Goal: Task Accomplishment & Management: Use online tool/utility

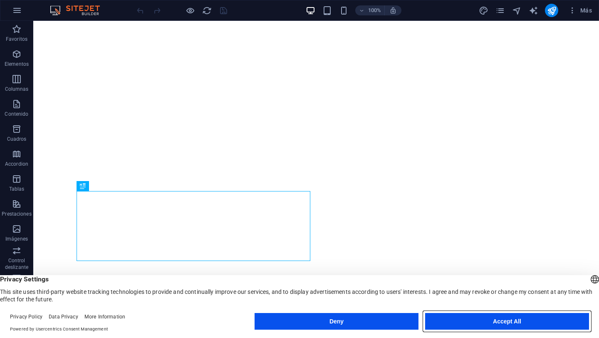
click at [501, 324] on button "Accept All" at bounding box center [507, 321] width 164 height 17
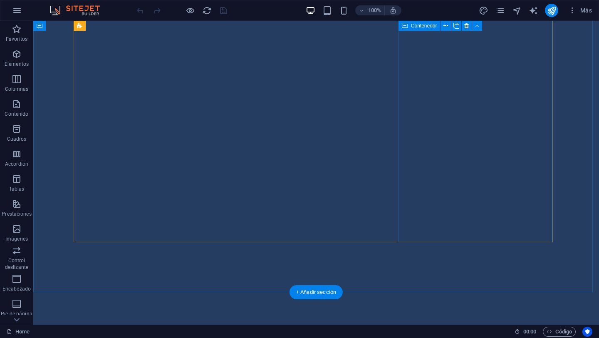
scroll to position [686, 0]
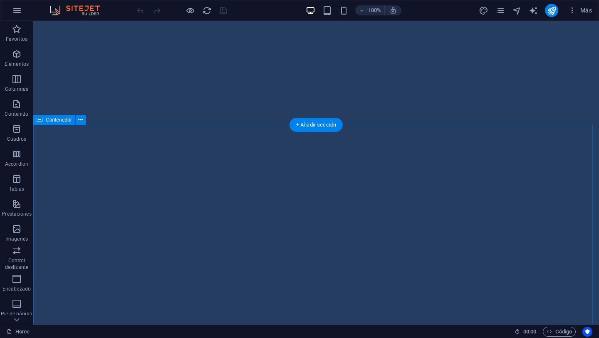
click at [315, 129] on div "+ Añadir sección" at bounding box center [316, 125] width 53 height 14
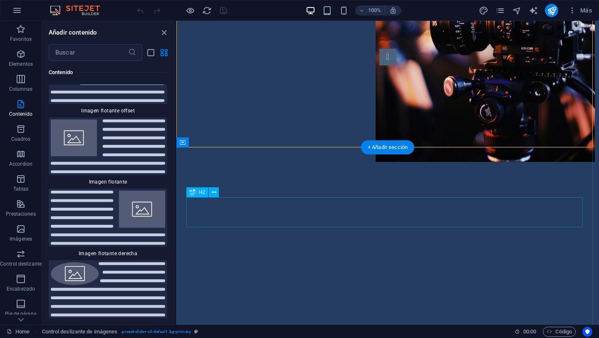
scroll to position [607, 0]
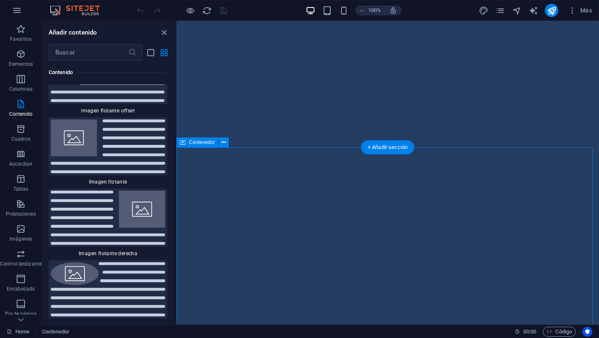
drag, startPoint x: 362, startPoint y: 163, endPoint x: 380, endPoint y: 181, distance: 25.3
click at [377, 150] on div "+ Añadir sección" at bounding box center [387, 147] width 53 height 14
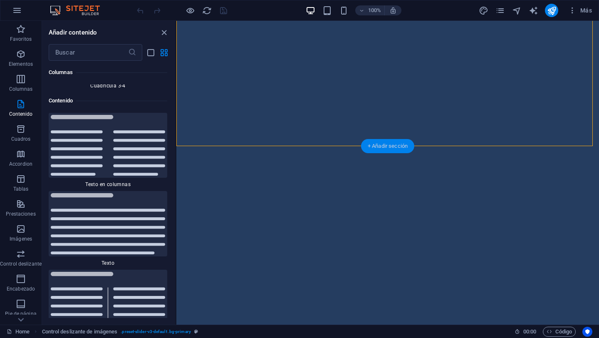
scroll to position [2795, 0]
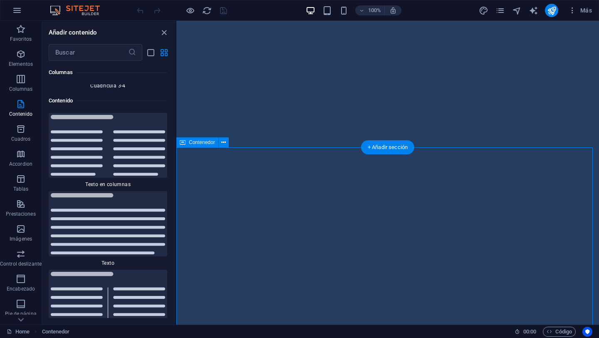
drag, startPoint x: 215, startPoint y: 164, endPoint x: 228, endPoint y: 164, distance: 12.9
click at [128, 124] on img at bounding box center [108, 145] width 114 height 61
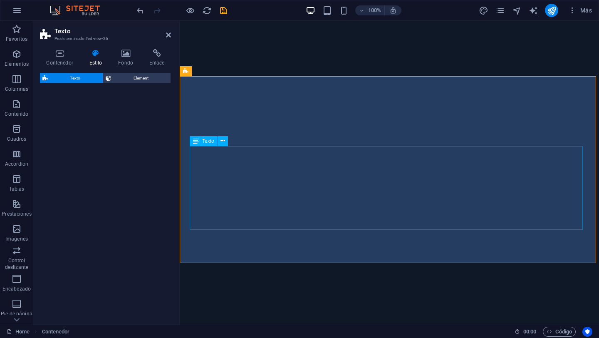
select select "rem"
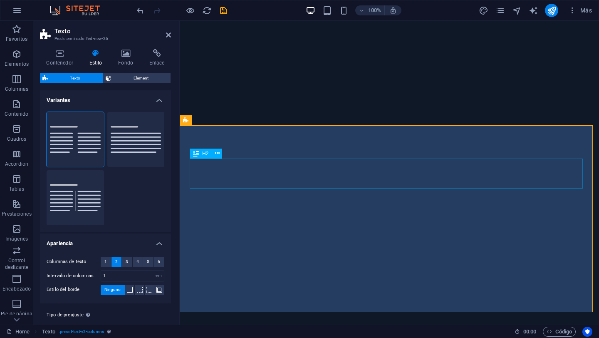
scroll to position [1054, 0]
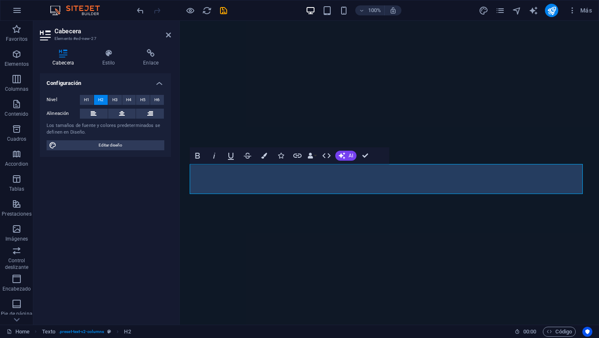
drag, startPoint x: 328, startPoint y: 183, endPoint x: 140, endPoint y: 175, distance: 188.7
click at [313, 155] on icon "button" at bounding box center [311, 156] width 6 height 6
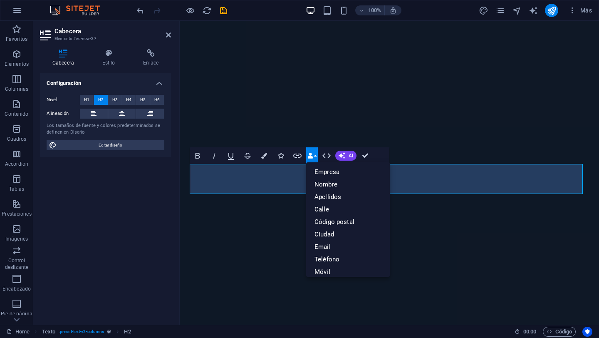
click at [313, 155] on icon "button" at bounding box center [311, 156] width 6 height 6
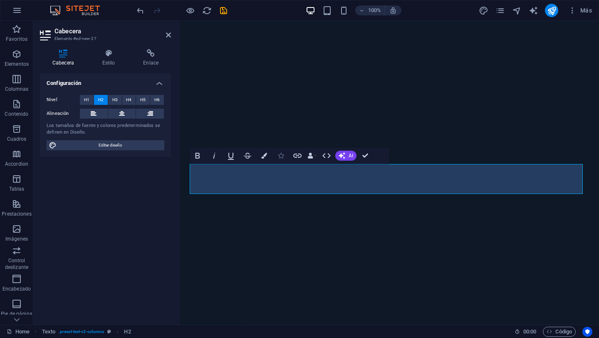
click at [280, 158] on icon "button" at bounding box center [281, 156] width 6 height 6
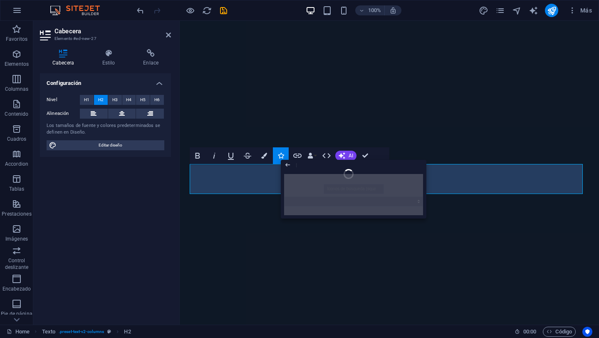
click at [387, 190] on div at bounding box center [354, 195] width 146 height 48
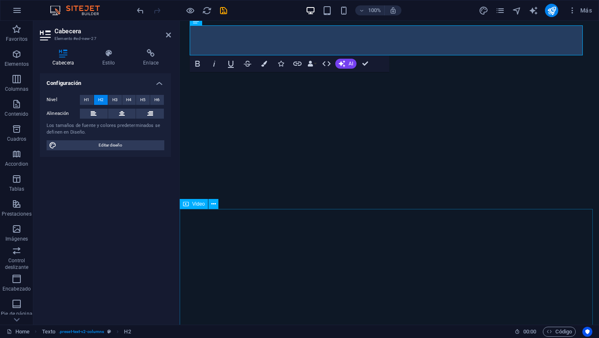
scroll to position [1182, 0]
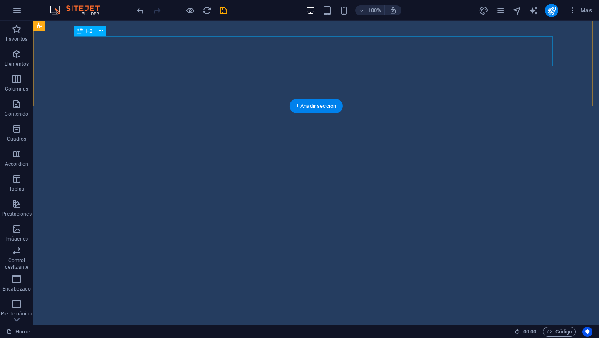
click at [102, 30] on icon at bounding box center [101, 31] width 5 height 9
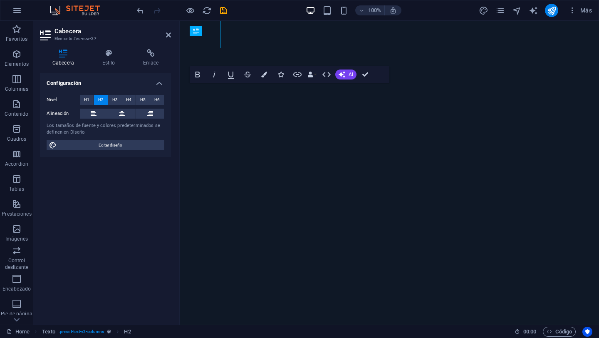
scroll to position [1182, 0]
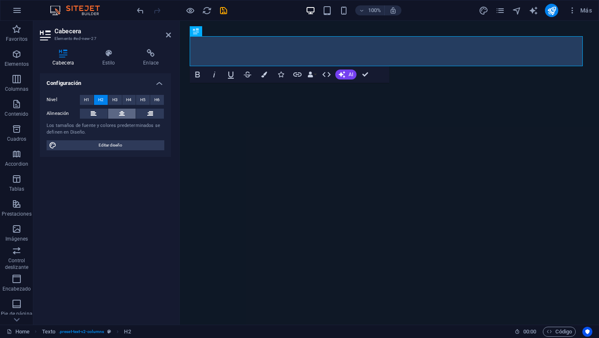
click at [126, 118] on button at bounding box center [122, 114] width 28 height 10
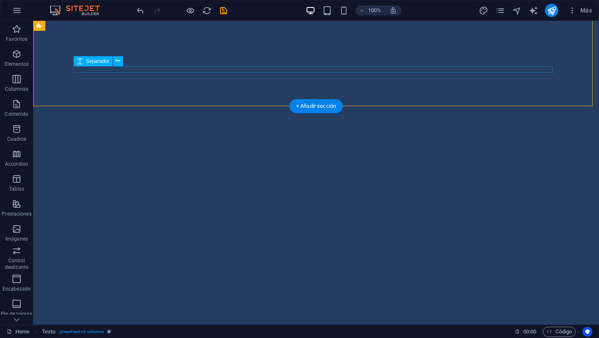
click at [117, 62] on icon at bounding box center [118, 61] width 5 height 9
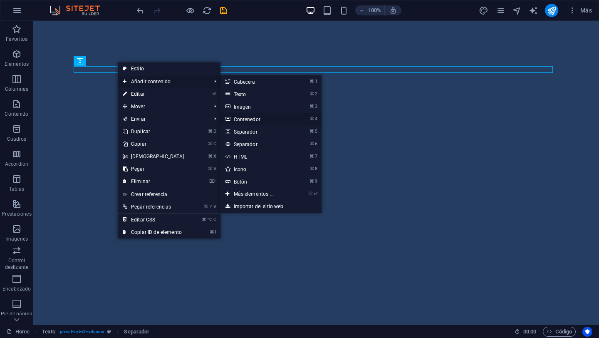
click at [247, 119] on link "⌘ 4 Contenedor" at bounding box center [256, 119] width 70 height 12
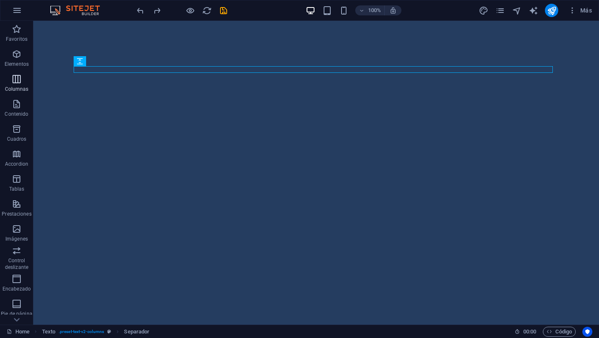
click at [21, 82] on icon "button" at bounding box center [17, 79] width 10 height 10
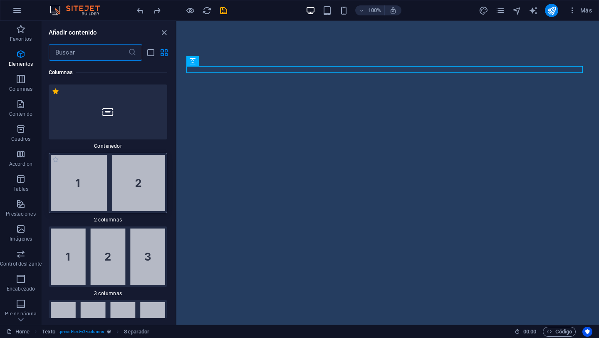
scroll to position [491, 0]
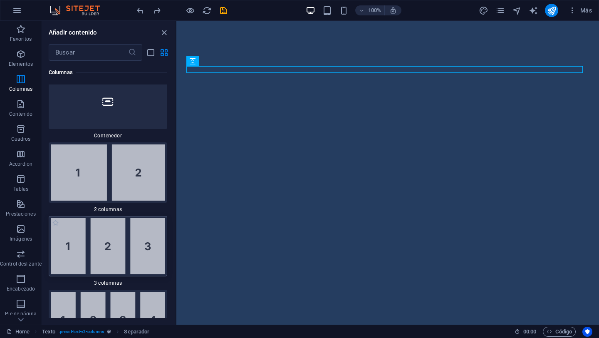
click at [103, 236] on img at bounding box center [108, 246] width 114 height 56
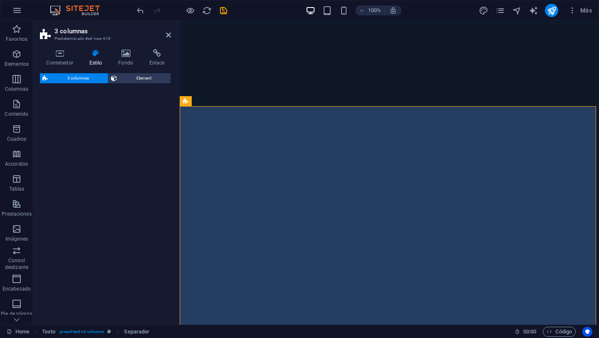
scroll to position [1182, 0]
select select "rem"
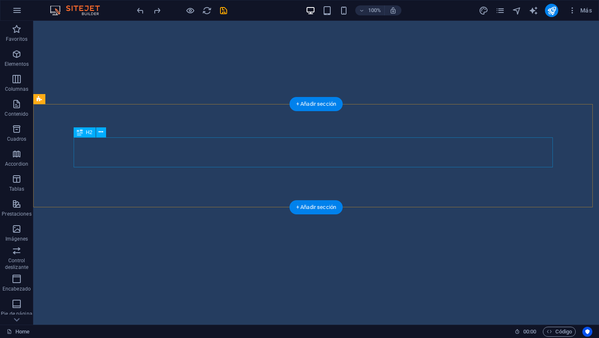
scroll to position [1071, 0]
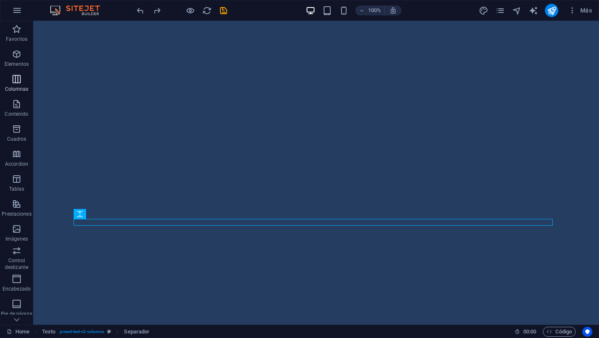
click at [19, 76] on icon "button" at bounding box center [17, 79] width 10 height 10
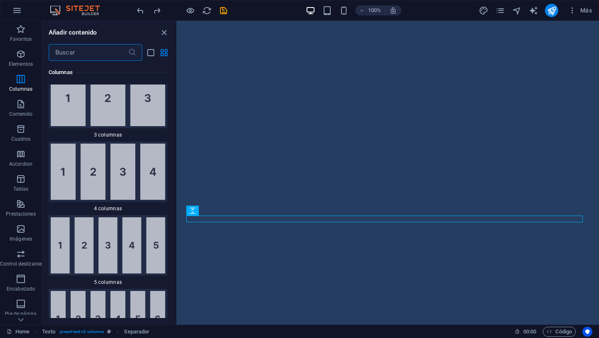
scroll to position [605, 0]
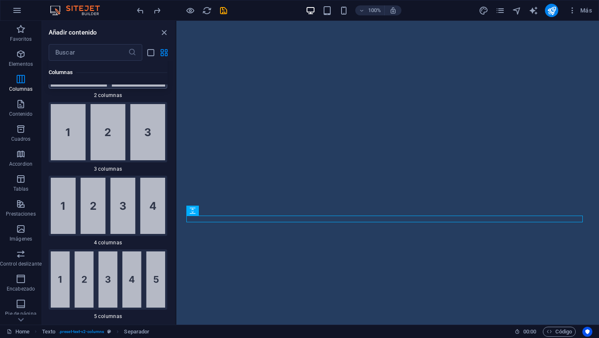
click at [130, 206] on img at bounding box center [108, 206] width 114 height 56
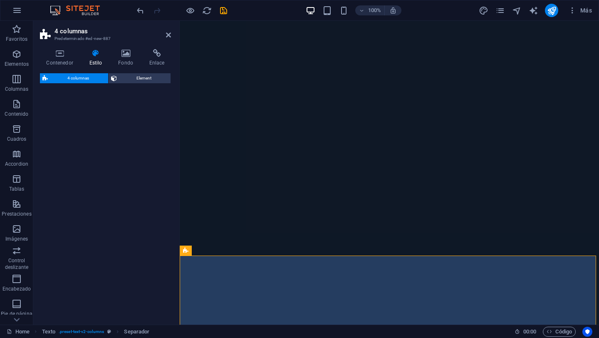
select select "rem"
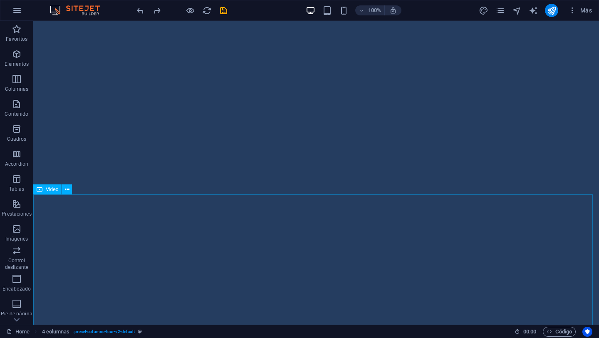
scroll to position [1165, 0]
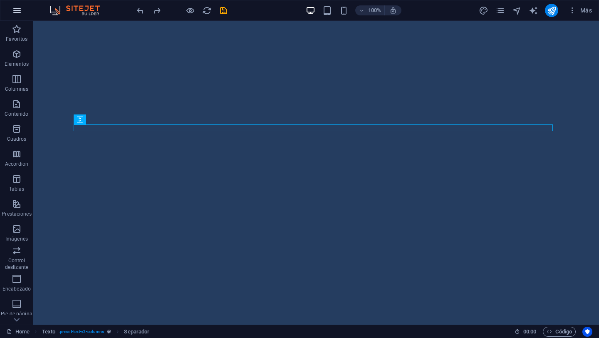
click at [17, 15] on button "button" at bounding box center [17, 10] width 20 height 20
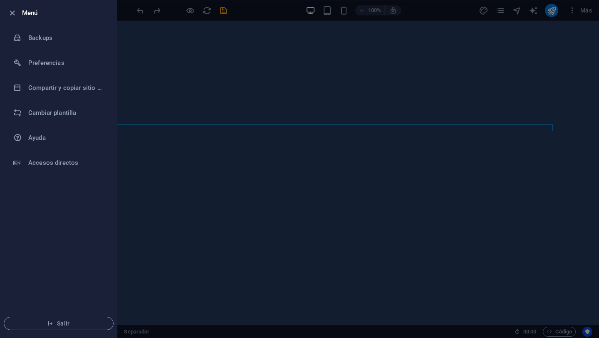
click at [193, 30] on div at bounding box center [299, 169] width 599 height 338
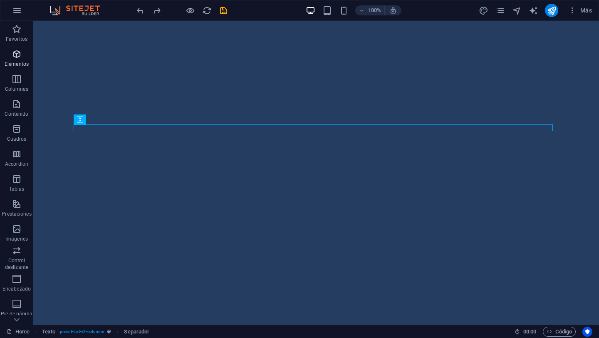
click at [12, 56] on icon "button" at bounding box center [17, 54] width 10 height 10
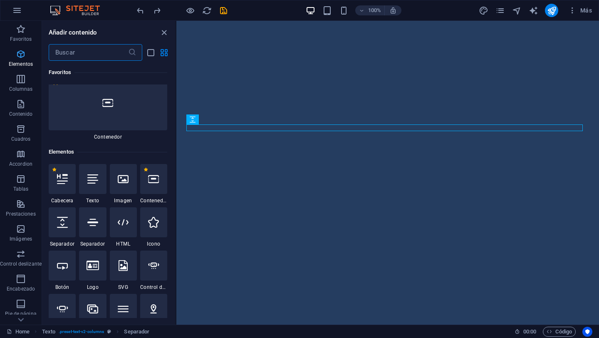
scroll to position [157, 0]
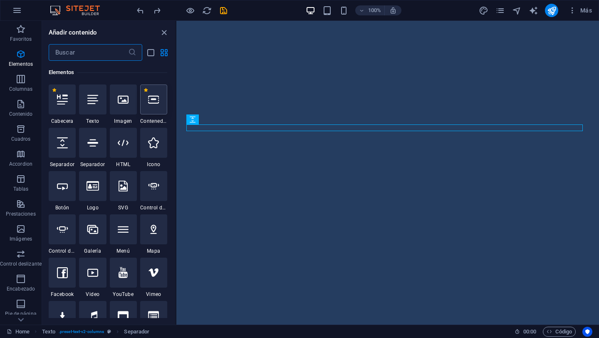
click at [146, 106] on div at bounding box center [153, 99] width 27 height 30
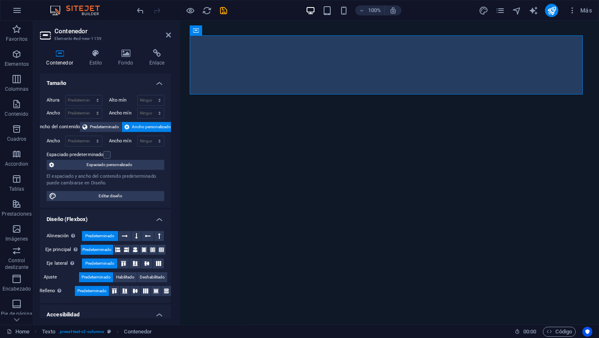
scroll to position [1165, 0]
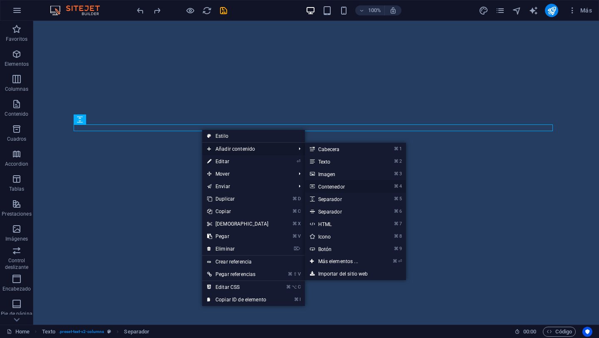
click at [337, 187] on link "⌘ 4 Contenedor" at bounding box center [340, 186] width 70 height 12
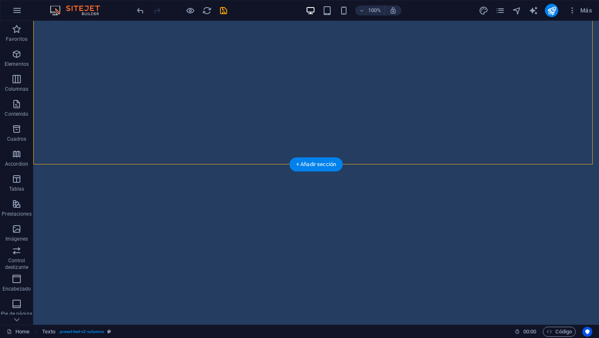
drag, startPoint x: 437, startPoint y: 92, endPoint x: 523, endPoint y: 77, distance: 87.4
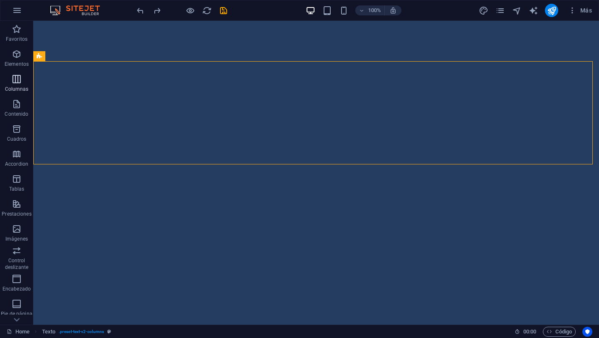
click at [21, 80] on icon "button" at bounding box center [17, 79] width 10 height 10
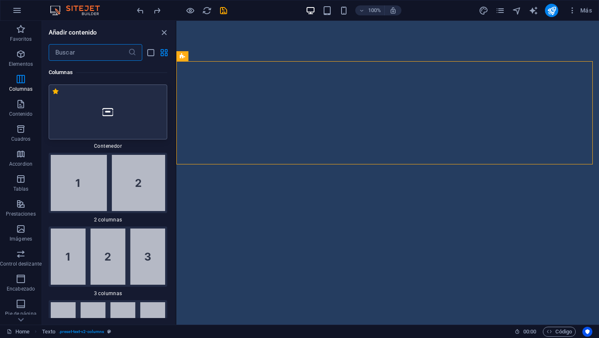
scroll to position [433, 0]
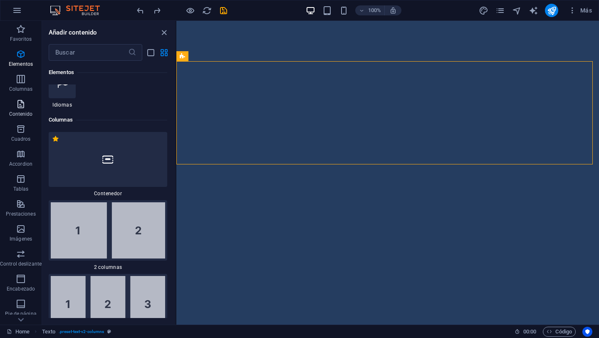
click at [13, 107] on span "Contenido" at bounding box center [21, 109] width 42 height 20
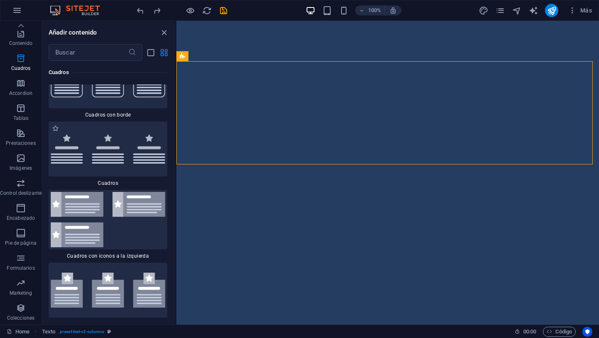
scroll to position [4613, 0]
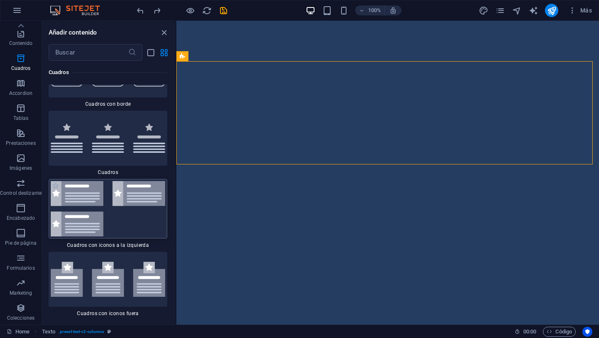
click at [127, 181] on img at bounding box center [108, 208] width 114 height 55
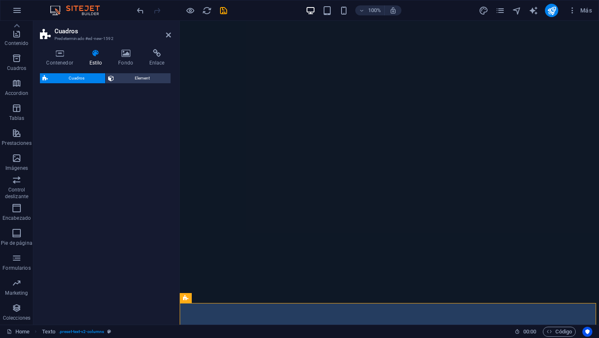
select select "rem"
select select "preset-boxes-v3-icons-left"
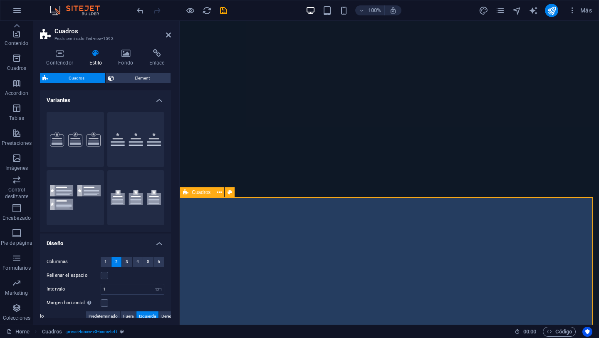
scroll to position [1254, 0]
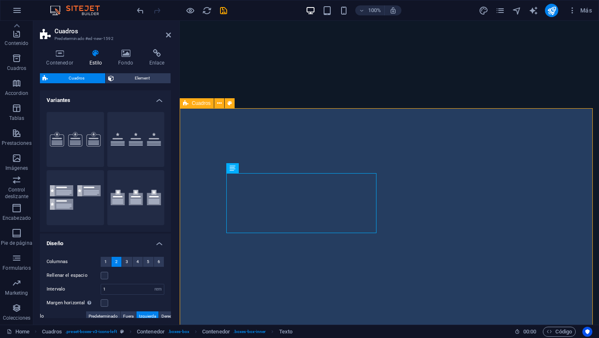
scroll to position [1164, 0]
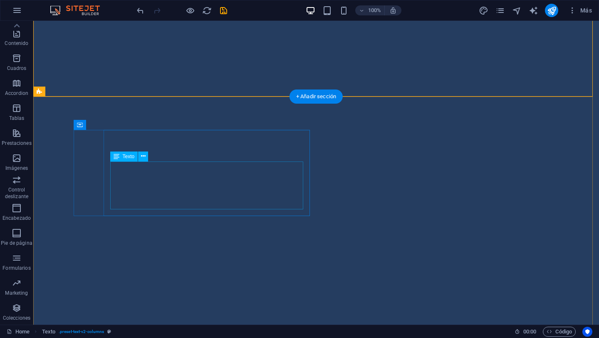
scroll to position [1249, 0]
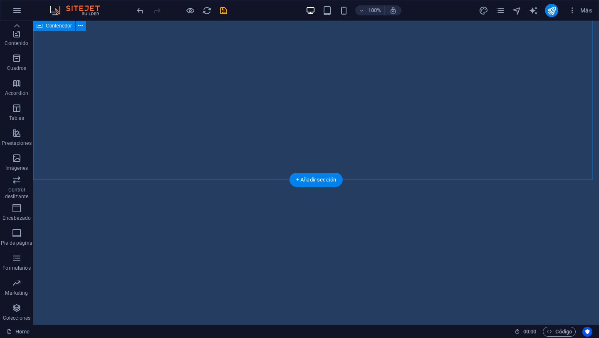
scroll to position [1108, 0]
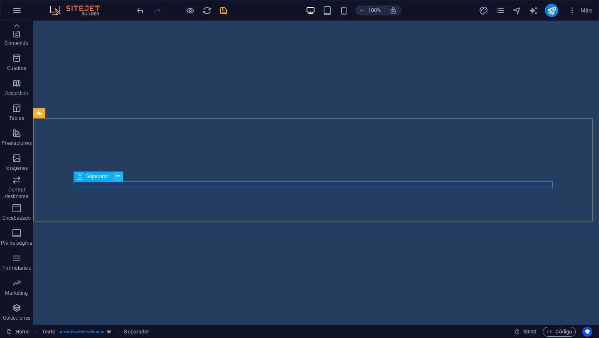
click at [119, 178] on icon at bounding box center [118, 176] width 5 height 9
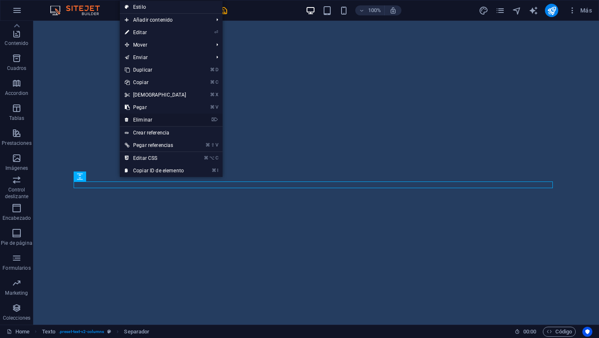
click at [153, 120] on link "⌦ Eliminar" at bounding box center [156, 120] width 72 height 12
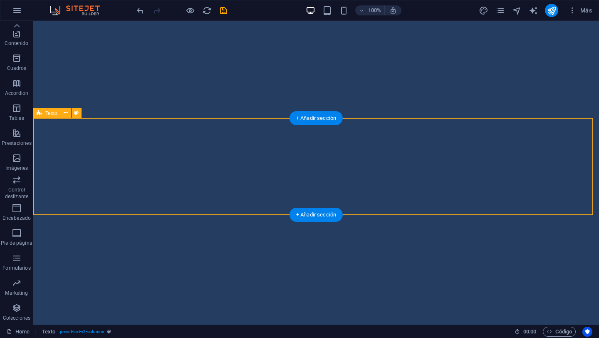
drag, startPoint x: 119, startPoint y: 204, endPoint x: 171, endPoint y: 210, distance: 52.8
drag, startPoint x: 173, startPoint y: 215, endPoint x: 167, endPoint y: 201, distance: 14.9
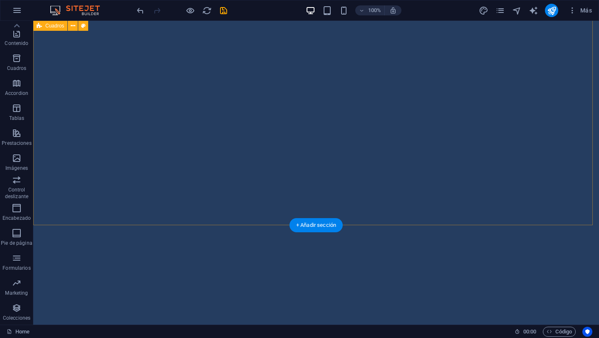
scroll to position [1281, 0]
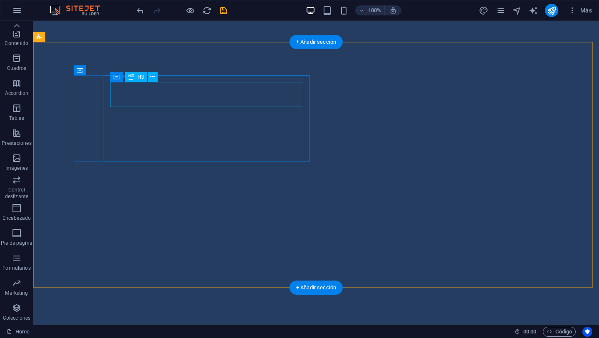
drag, startPoint x: 218, startPoint y: 95, endPoint x: 154, endPoint y: 92, distance: 64.2
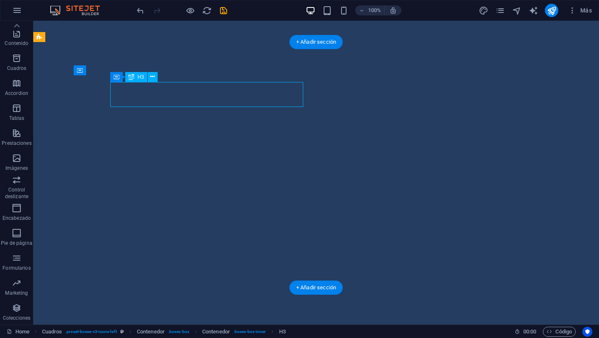
drag, startPoint x: 190, startPoint y: 94, endPoint x: 203, endPoint y: 95, distance: 13.4
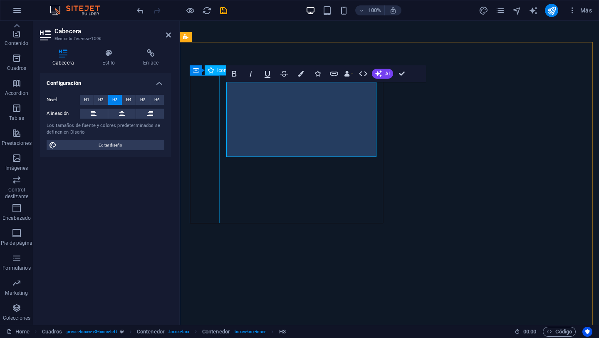
drag, startPoint x: 295, startPoint y: 146, endPoint x: 202, endPoint y: 92, distance: 107.2
click at [87, 96] on span "H1" at bounding box center [86, 100] width 5 height 10
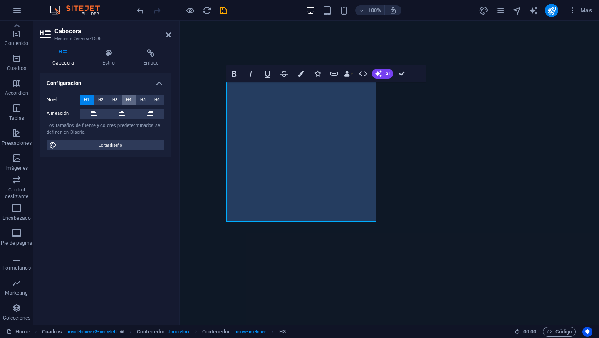
click at [133, 102] on button "H4" at bounding box center [129, 100] width 14 height 10
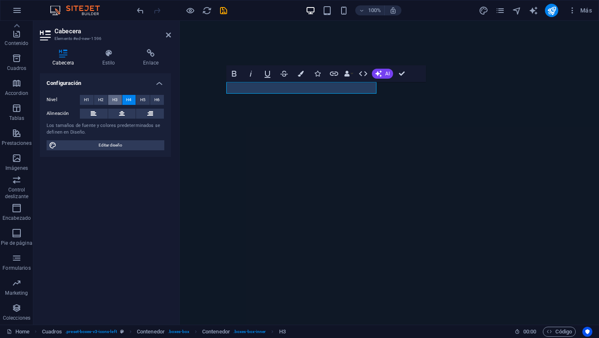
click at [114, 102] on span "H3" at bounding box center [114, 100] width 5 height 10
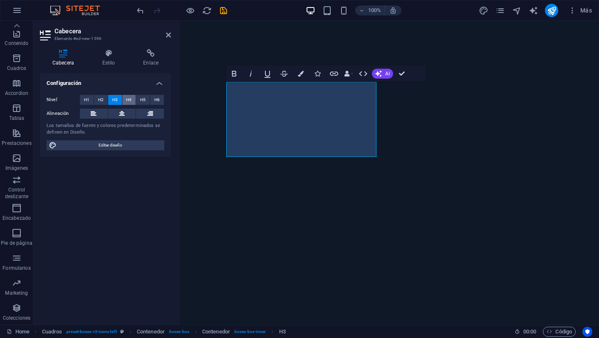
click at [127, 102] on span "H4" at bounding box center [128, 100] width 5 height 10
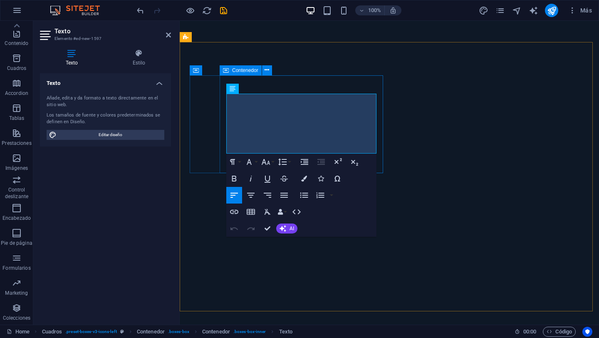
drag, startPoint x: 293, startPoint y: 141, endPoint x: 223, endPoint y: 100, distance: 81.7
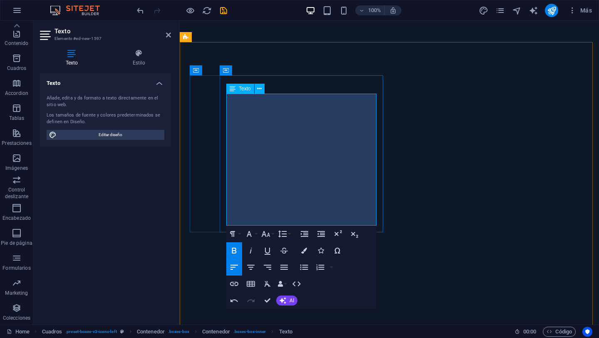
drag, startPoint x: 227, startPoint y: 109, endPoint x: 235, endPoint y: 94, distance: 16.9
drag, startPoint x: 252, startPoint y: 123, endPoint x: 221, endPoint y: 112, distance: 33.3
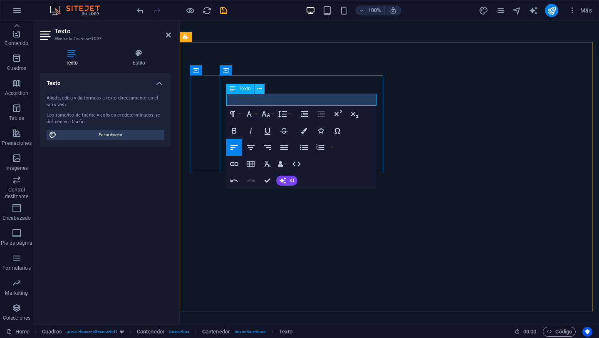
click at [258, 89] on icon at bounding box center [259, 88] width 5 height 9
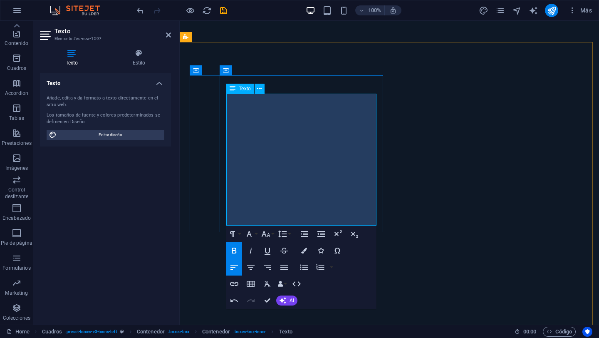
drag, startPoint x: 298, startPoint y: 218, endPoint x: 227, endPoint y: 221, distance: 71.2
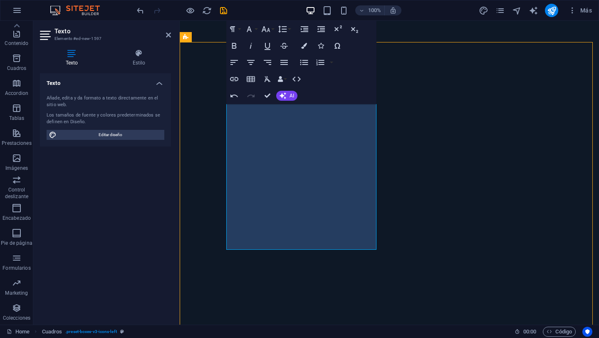
scroll to position [1281, 0]
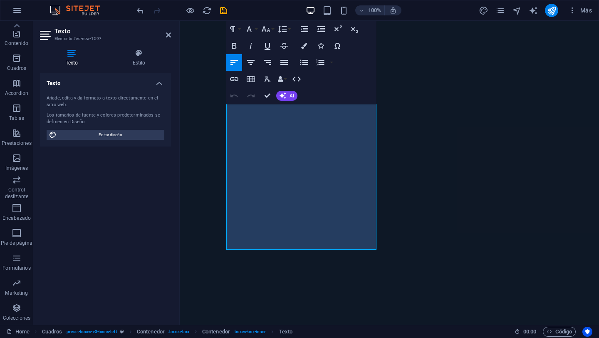
scroll to position [1239, 0]
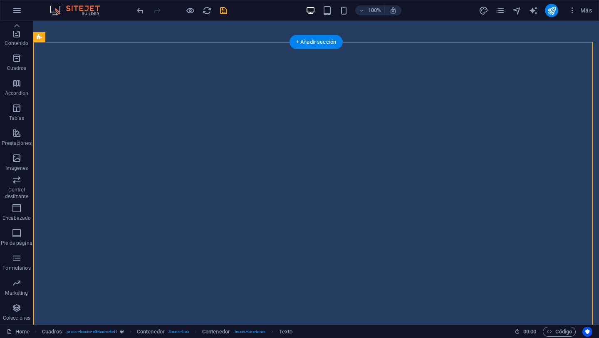
scroll to position [1281, 0]
drag, startPoint x: 409, startPoint y: 99, endPoint x: 303, endPoint y: 123, distance: 108.7
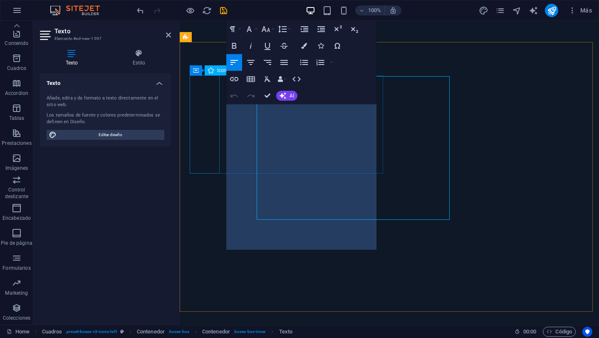
scroll to position [1239, 0]
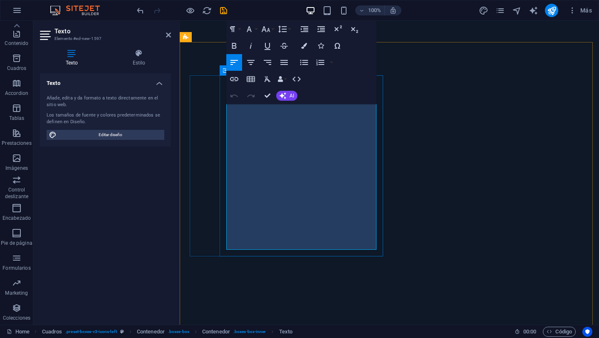
drag, startPoint x: 293, startPoint y: 173, endPoint x: 191, endPoint y: 88, distance: 132.4
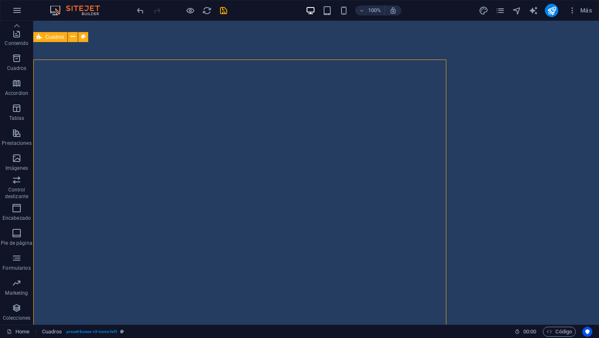
scroll to position [1281, 0]
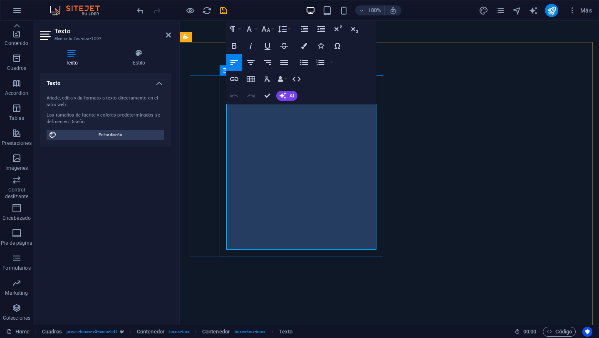
drag, startPoint x: 313, startPoint y: 180, endPoint x: 223, endPoint y: 81, distance: 133.2
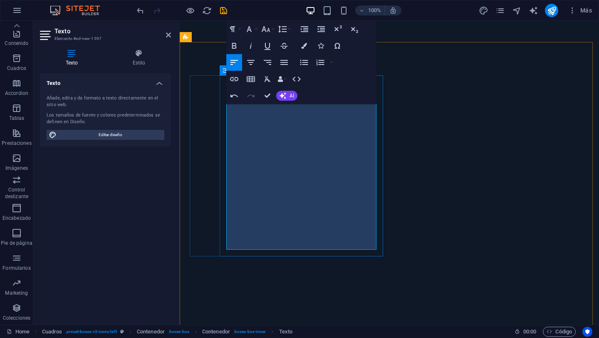
drag, startPoint x: 294, startPoint y: 230, endPoint x: 219, endPoint y: 232, distance: 75.4
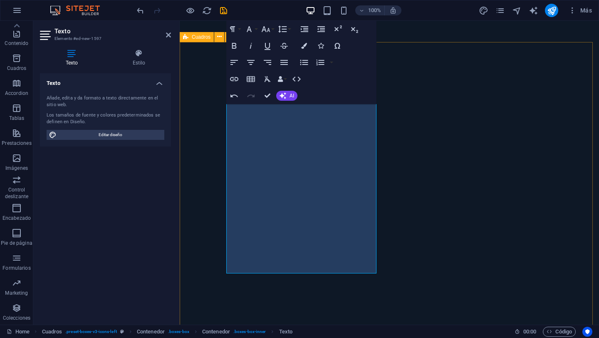
drag, startPoint x: 311, startPoint y: 231, endPoint x: 205, endPoint y: 73, distance: 190.1
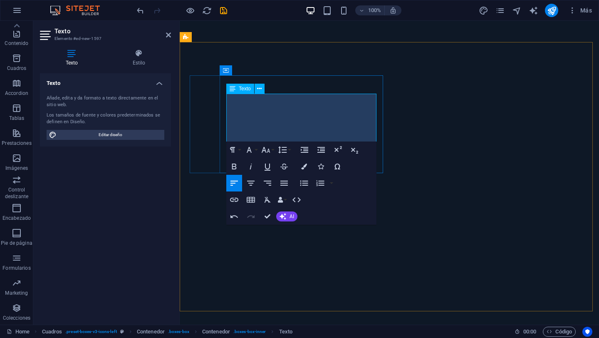
drag, startPoint x: 231, startPoint y: 101, endPoint x: 227, endPoint y: 102, distance: 4.6
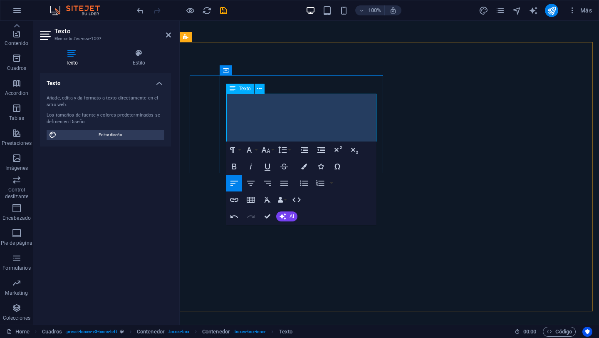
drag, startPoint x: 230, startPoint y: 101, endPoint x: 226, endPoint y: 98, distance: 4.7
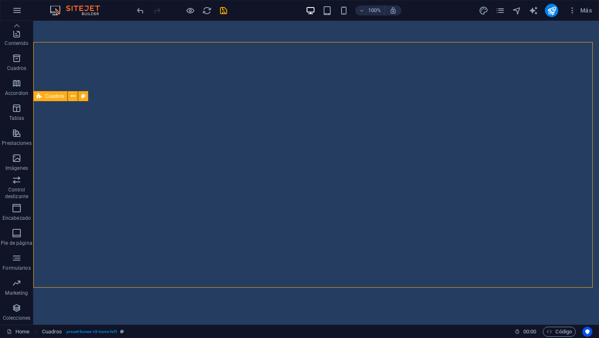
select select "rem"
select select "preset-boxes-v3-icons-left"
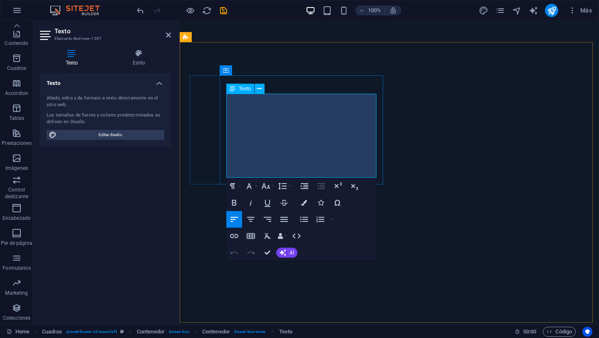
drag, startPoint x: 285, startPoint y: 171, endPoint x: 232, endPoint y: 172, distance: 52.5
click at [256, 188] on button "Font Family" at bounding box center [251, 186] width 16 height 17
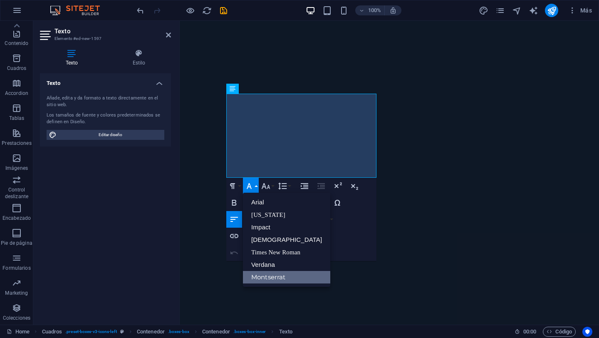
scroll to position [0, 0]
click at [256, 188] on button "Font Family" at bounding box center [251, 186] width 16 height 17
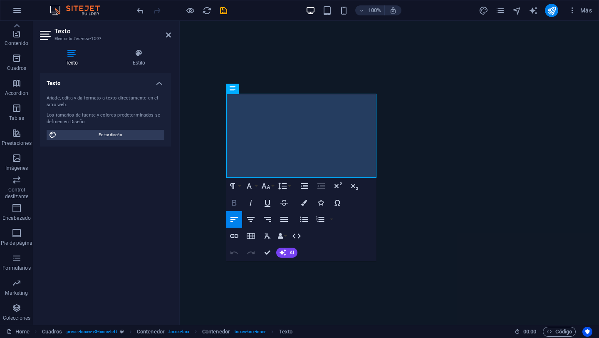
click at [240, 199] on button "Bold" at bounding box center [234, 202] width 16 height 17
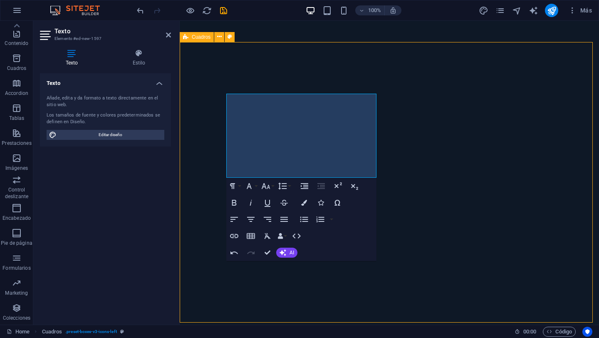
scroll to position [1281, 0]
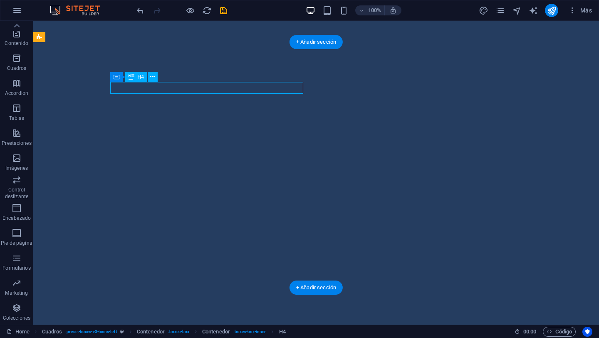
drag, startPoint x: 253, startPoint y: 88, endPoint x: 204, endPoint y: 90, distance: 49.1
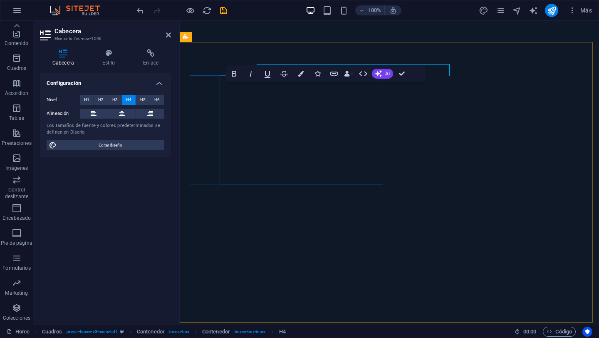
scroll to position [1239, 0]
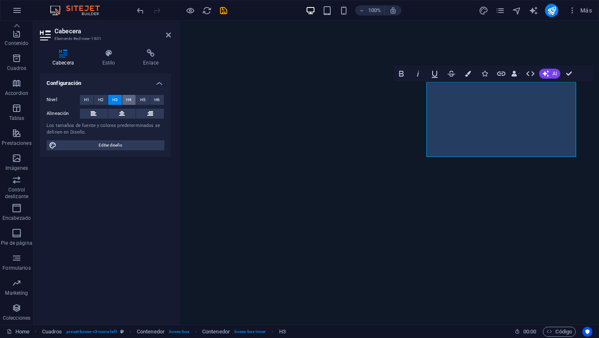
click at [132, 100] on button "H4" at bounding box center [129, 100] width 14 height 10
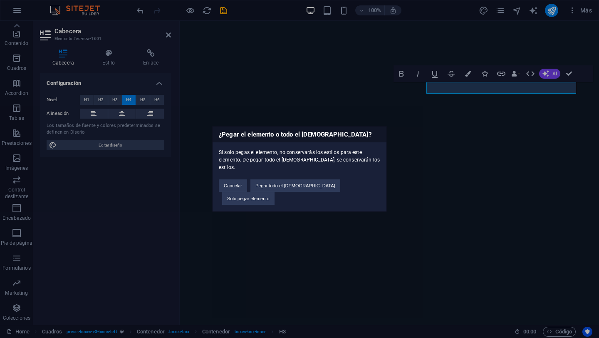
click at [434, 247] on div "¿Pegar el elemento o todo el preajuste? Si solo pegas el elemento, no conservar…" at bounding box center [299, 169] width 599 height 338
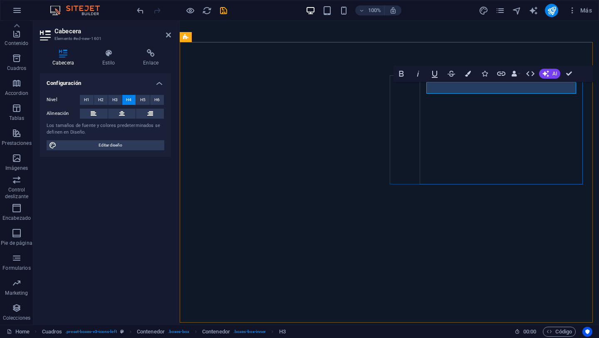
drag, startPoint x: 560, startPoint y: 89, endPoint x: 452, endPoint y: 77, distance: 109.4
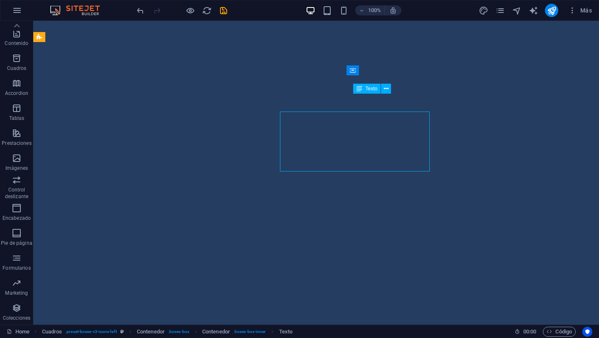
scroll to position [1281, 0]
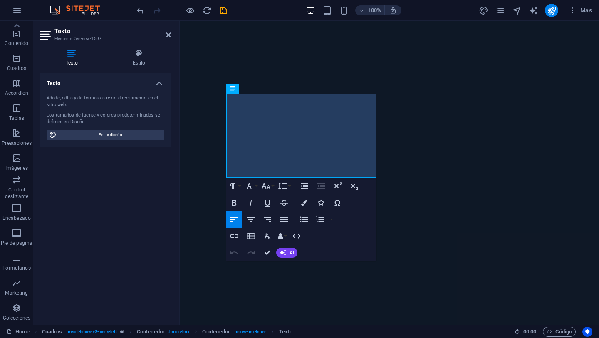
scroll to position [1239, 0]
drag, startPoint x: 283, startPoint y: 171, endPoint x: 227, endPoint y: 99, distance: 90.7
copy div "- 1 hora de grabación en locación del cliente. - Hasta 90 segundos editados. - …"
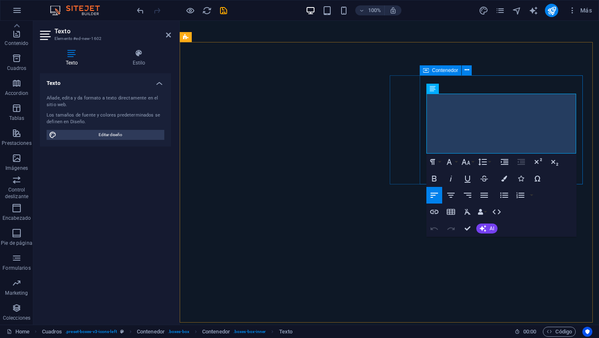
drag, startPoint x: 521, startPoint y: 146, endPoint x: 423, endPoint y: 94, distance: 111.9
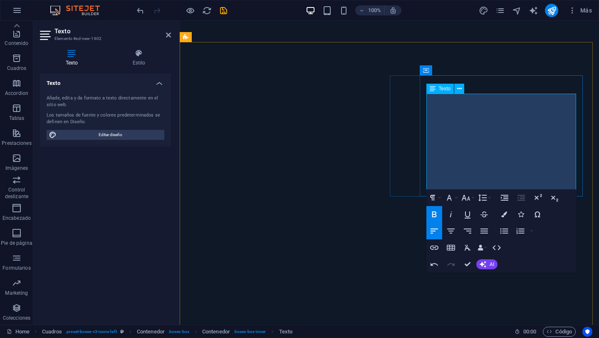
drag, startPoint x: 457, startPoint y: 111, endPoint x: 430, endPoint y: 101, distance: 28.8
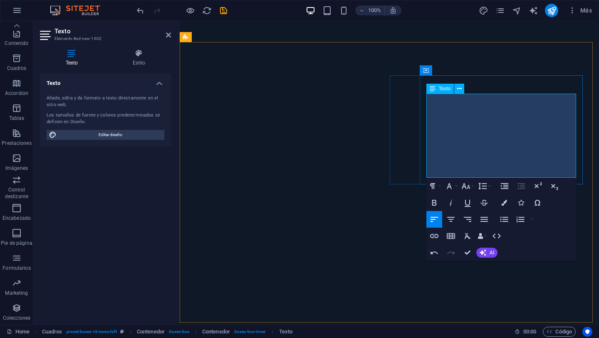
drag, startPoint x: 431, startPoint y: 100, endPoint x: 439, endPoint y: 95, distance: 9.4
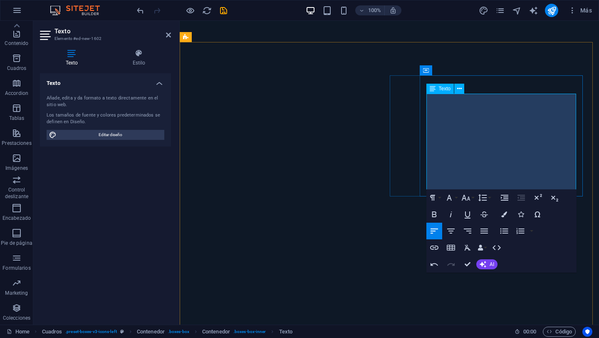
drag, startPoint x: 544, startPoint y: 126, endPoint x: 433, endPoint y: 124, distance: 111.1
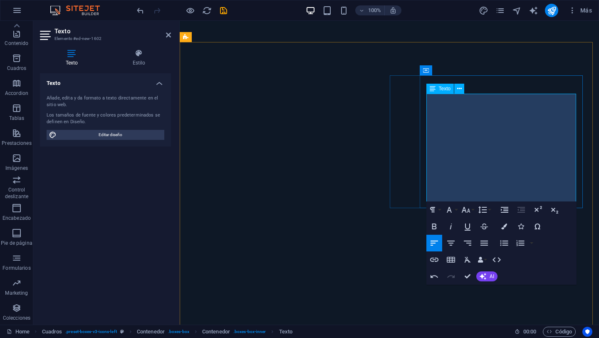
drag, startPoint x: 510, startPoint y: 160, endPoint x: 433, endPoint y: 151, distance: 77.5
drag, startPoint x: 556, startPoint y: 173, endPoint x: 428, endPoint y: 170, distance: 128.6
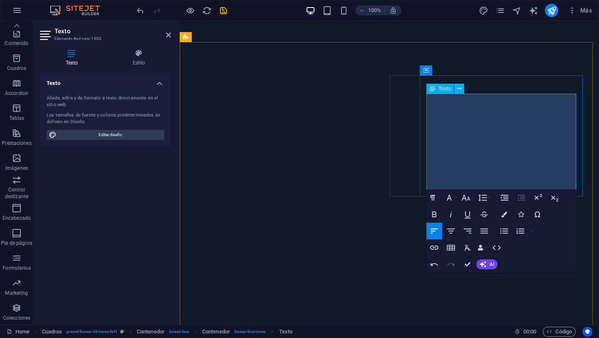
drag, startPoint x: 486, startPoint y: 171, endPoint x: 433, endPoint y: 171, distance: 52.4
drag, startPoint x: 482, startPoint y: 171, endPoint x: 431, endPoint y: 169, distance: 51.7
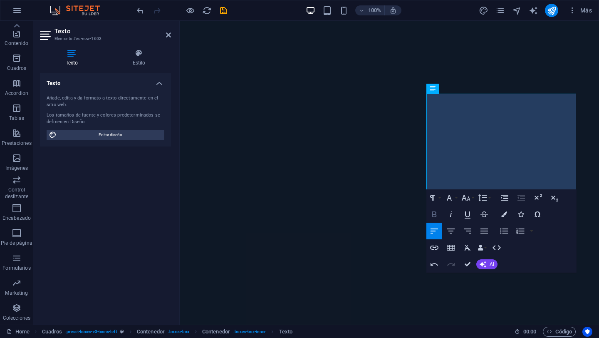
click at [431, 217] on icon "button" at bounding box center [434, 214] width 10 height 10
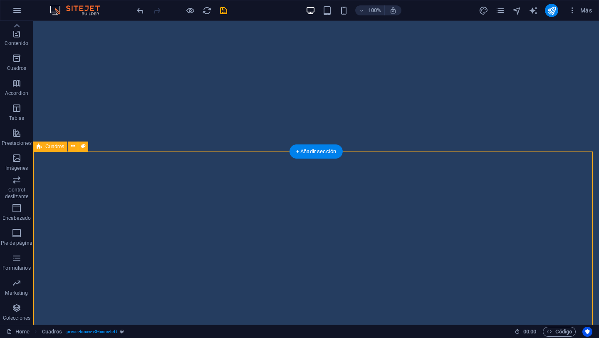
scroll to position [1120, 0]
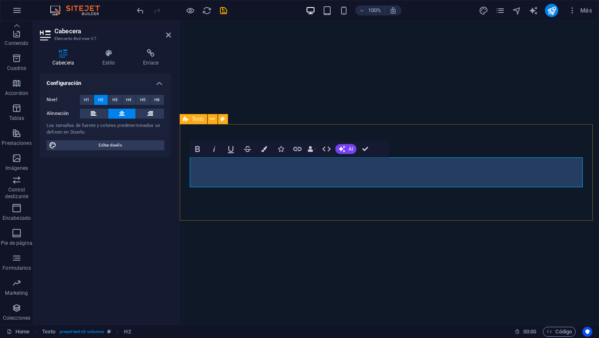
scroll to position [1061, 0]
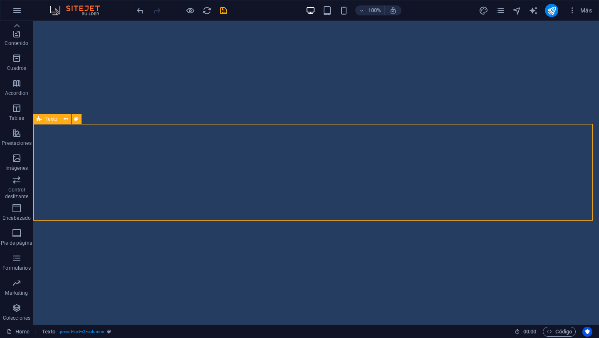
select select "rem"
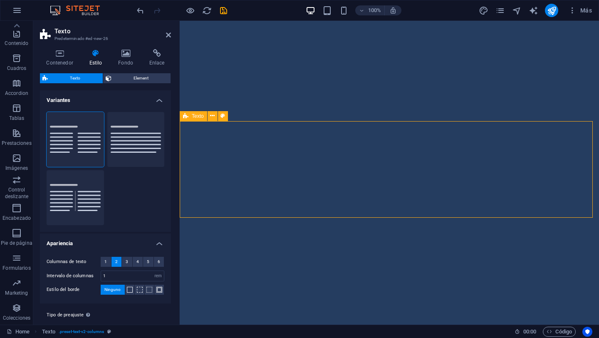
drag, startPoint x: 306, startPoint y: 133, endPoint x: 307, endPoint y: 123, distance: 10.5
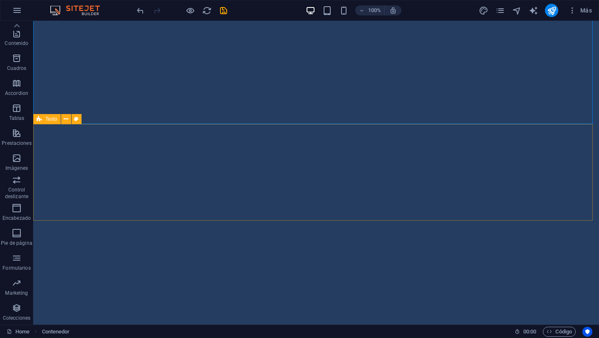
select select "rem"
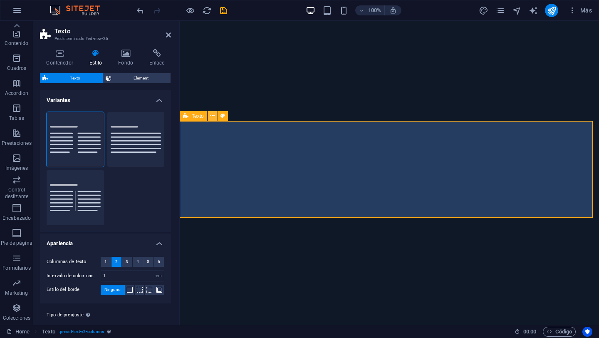
click at [208, 115] on button at bounding box center [213, 116] width 10 height 10
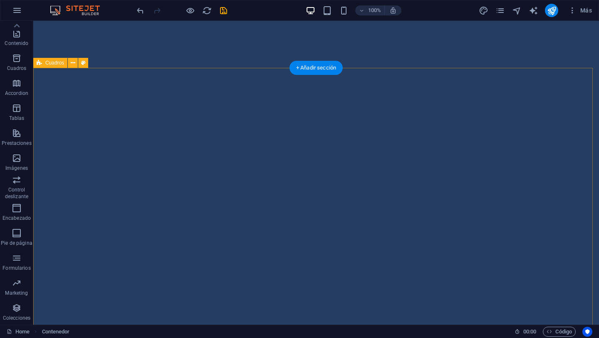
scroll to position [1175, 0]
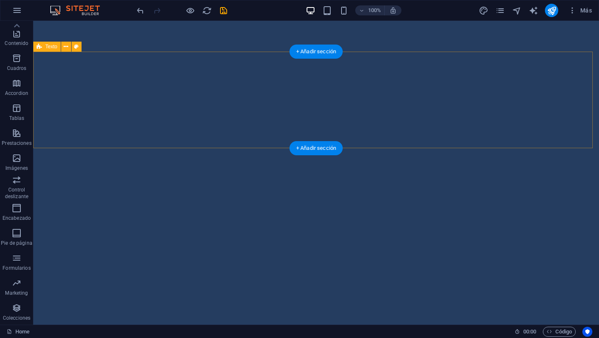
drag, startPoint x: 203, startPoint y: 56, endPoint x: 57, endPoint y: 55, distance: 146.5
select select "rem"
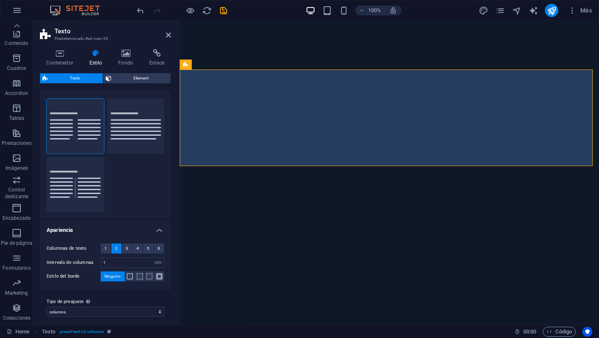
scroll to position [0, 0]
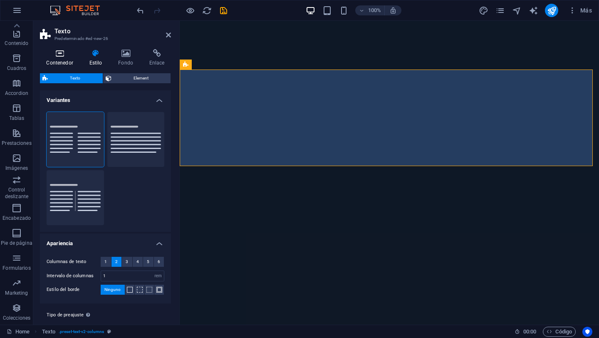
click at [61, 59] on h4 "Contenedor" at bounding box center [61, 57] width 43 height 17
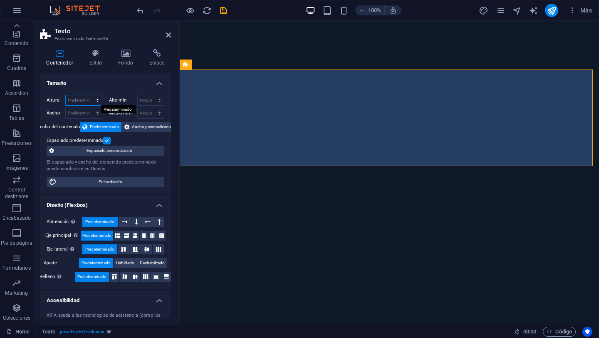
click at [96, 100] on select "Predeterminado px rem % vh vw" at bounding box center [84, 100] width 36 height 10
select select "px"
drag, startPoint x: 79, startPoint y: 101, endPoint x: 74, endPoint y: 88, distance: 14.0
click at [66, 97] on input "232" at bounding box center [84, 100] width 36 height 10
type input "100"
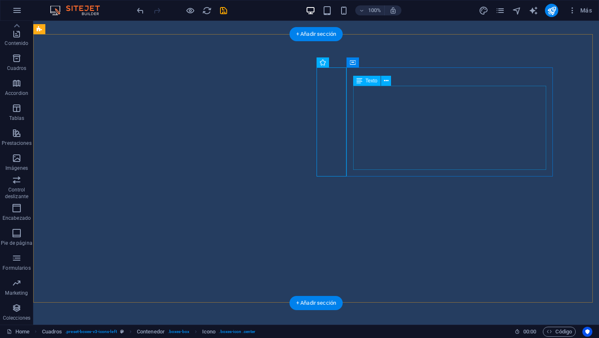
scroll to position [1175, 0]
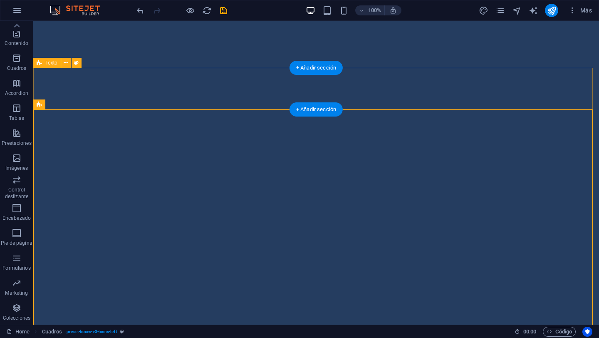
scroll to position [1093, 0]
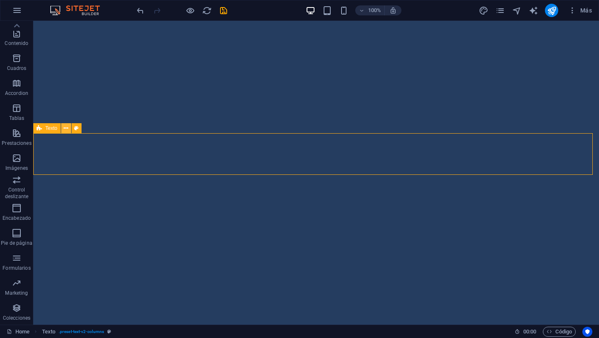
click at [65, 128] on icon at bounding box center [66, 128] width 5 height 9
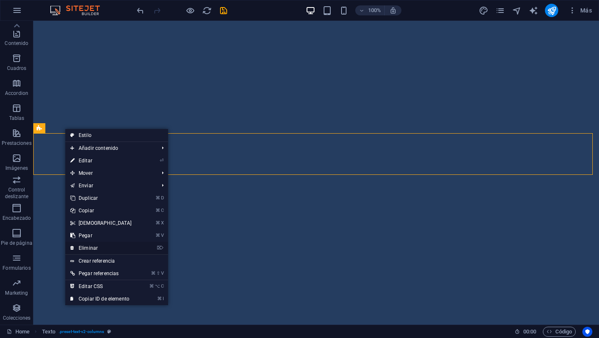
click at [111, 248] on link "⌦ Eliminar" at bounding box center [101, 248] width 72 height 12
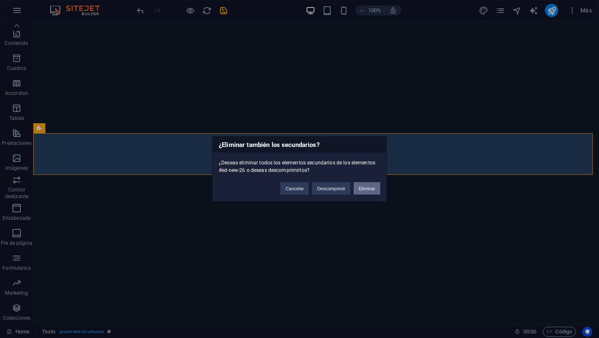
click at [367, 188] on button "Eliminar" at bounding box center [367, 188] width 27 height 12
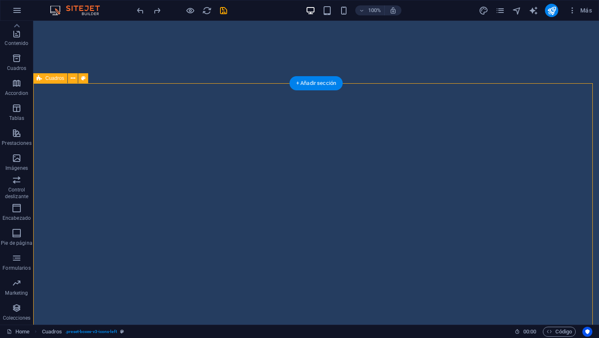
scroll to position [1128, 0]
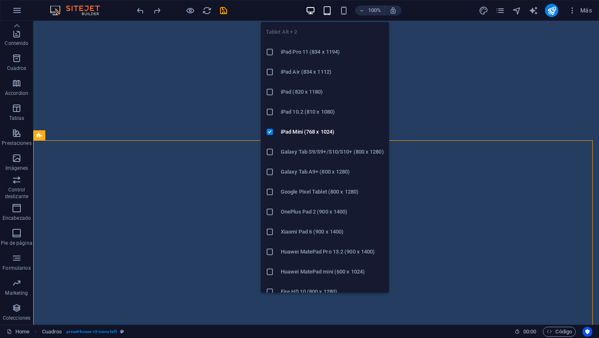
click at [325, 11] on icon "button" at bounding box center [328, 11] width 10 height 10
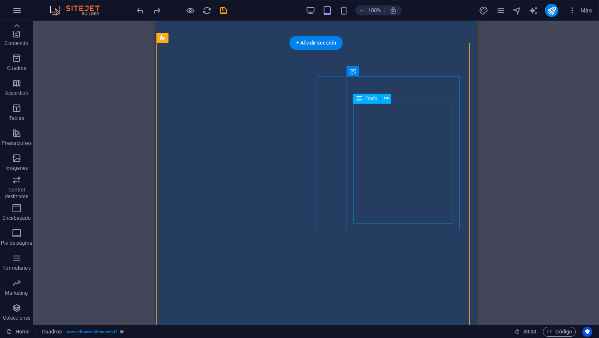
scroll to position [1192, 0]
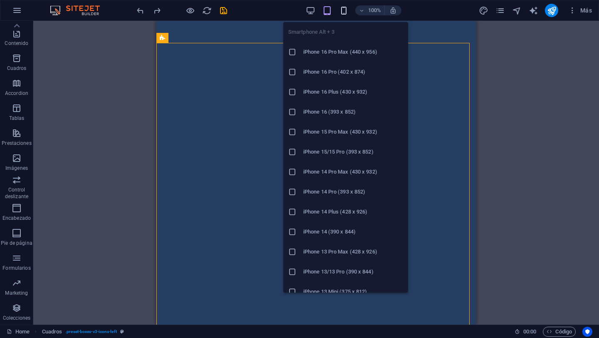
click at [342, 10] on icon "button" at bounding box center [344, 11] width 10 height 10
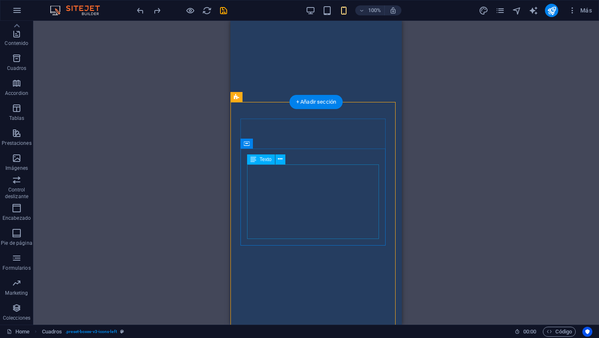
scroll to position [1124, 0]
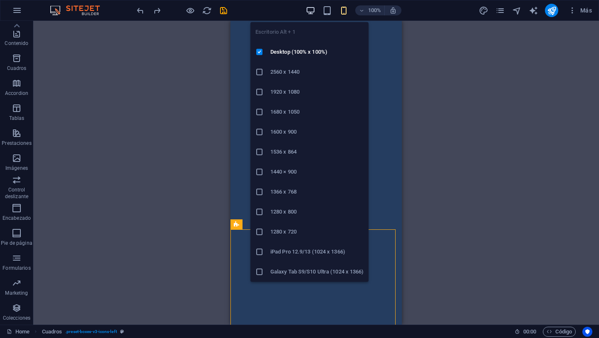
click at [310, 9] on icon "button" at bounding box center [311, 11] width 10 height 10
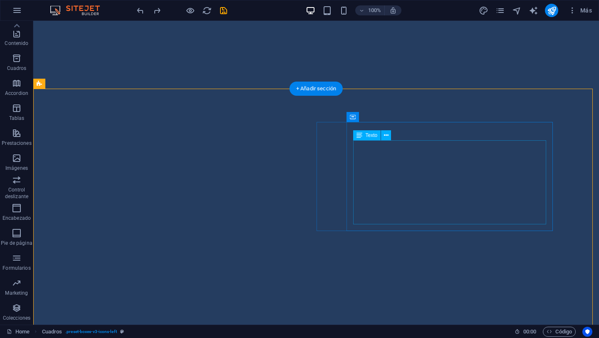
scroll to position [1203, 0]
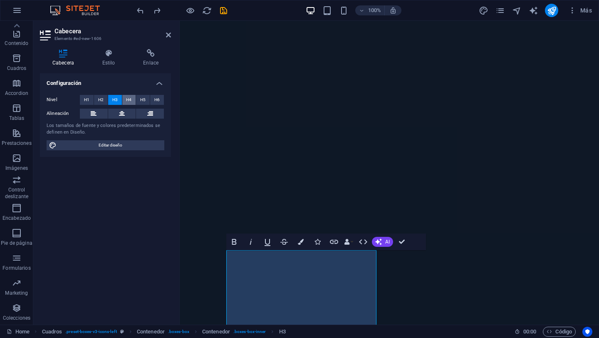
click at [133, 102] on button "H4" at bounding box center [129, 100] width 14 height 10
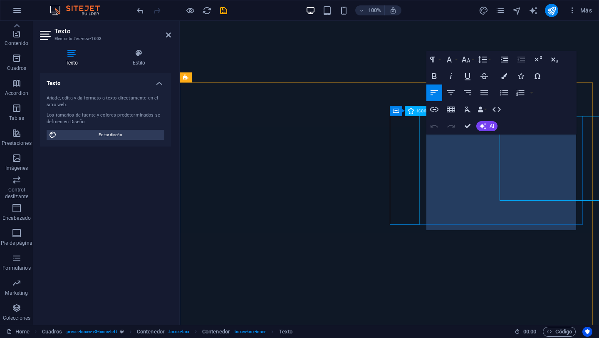
scroll to position [1144, 0]
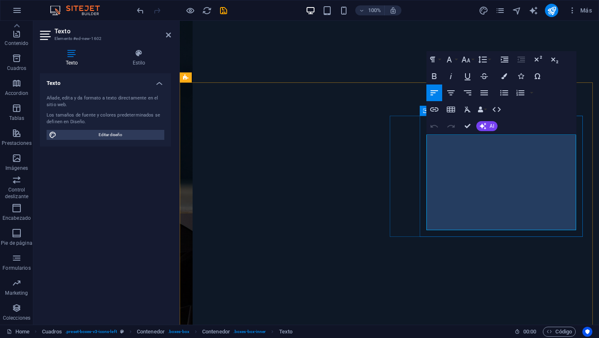
drag, startPoint x: 484, startPoint y: 213, endPoint x: 424, endPoint y: 145, distance: 90.8
copy div "- Entrevista grabada con audio inalámbrico profesional. - Cápsula de 2–3 minuto…"
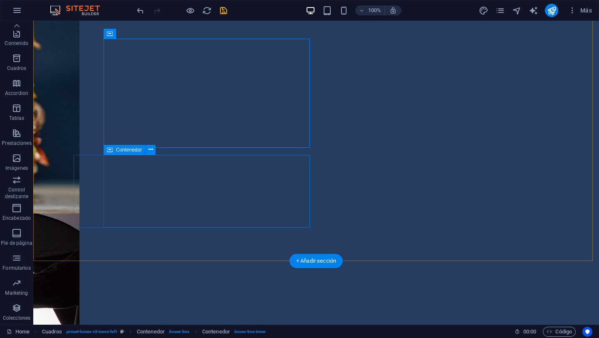
scroll to position [1203, 0]
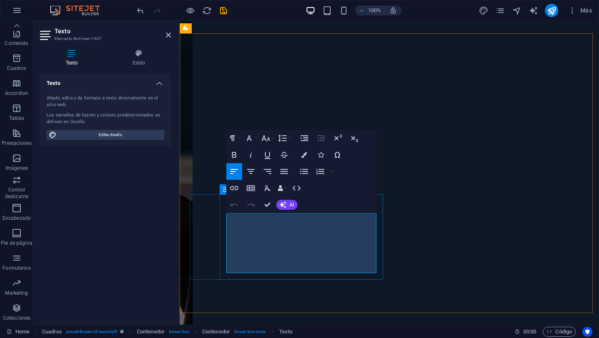
scroll to position [1193, 0]
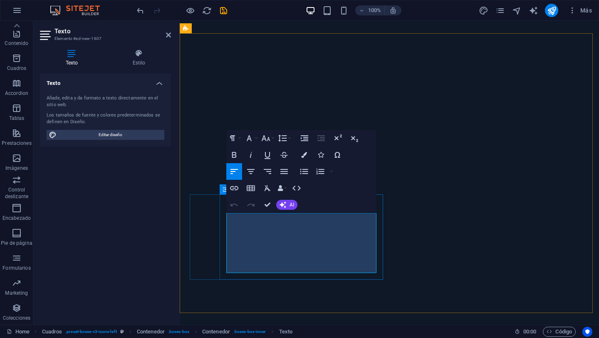
drag, startPoint x: 324, startPoint y: 268, endPoint x: 224, endPoint y: 221, distance: 110.0
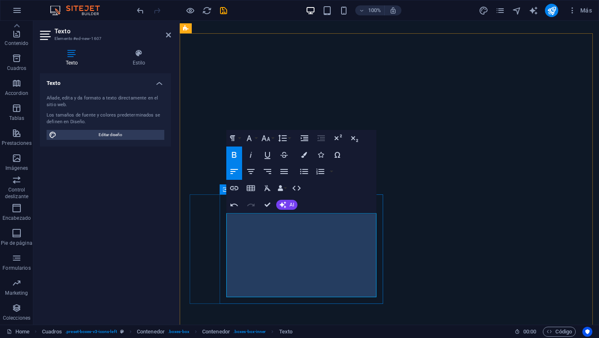
scroll to position [1188, 0]
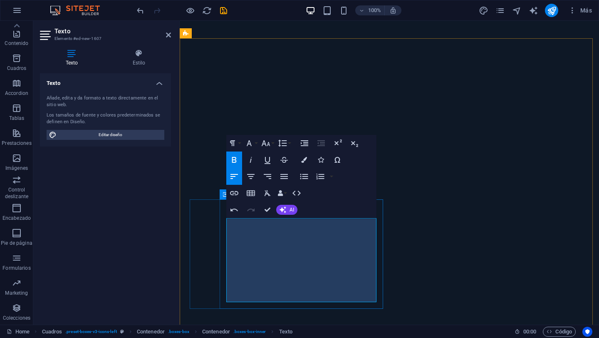
drag, startPoint x: 317, startPoint y: 237, endPoint x: 232, endPoint y: 224, distance: 85.5
drag, startPoint x: 340, startPoint y: 259, endPoint x: 233, endPoint y: 248, distance: 107.9
drag, startPoint x: 272, startPoint y: 282, endPoint x: 231, endPoint y: 272, distance: 42.4
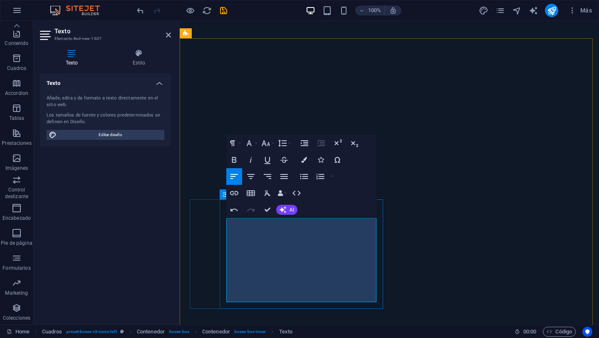
drag, startPoint x: 330, startPoint y: 273, endPoint x: 330, endPoint y: 256, distance: 17.1
drag, startPoint x: 353, startPoint y: 285, endPoint x: 329, endPoint y: 283, distance: 24.2
drag, startPoint x: 301, startPoint y: 296, endPoint x: 232, endPoint y: 293, distance: 68.7
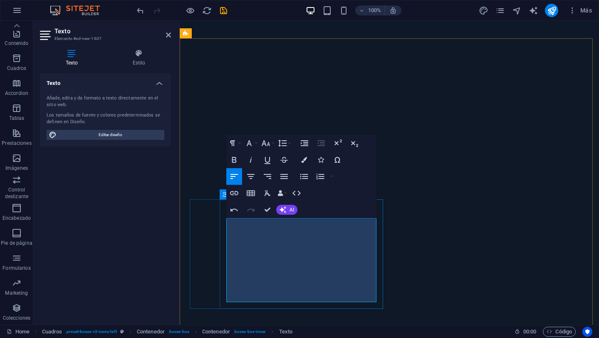
drag, startPoint x: 295, startPoint y: 298, endPoint x: 231, endPoint y: 293, distance: 64.3
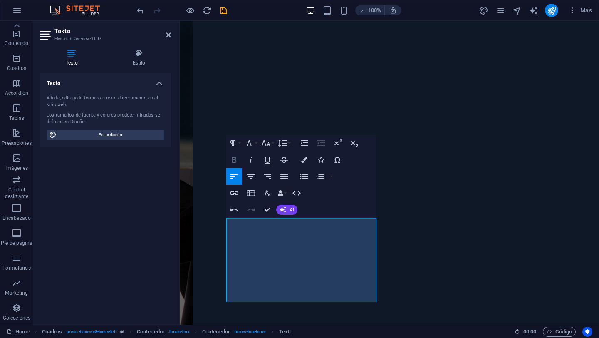
click at [238, 160] on icon "button" at bounding box center [234, 160] width 10 height 10
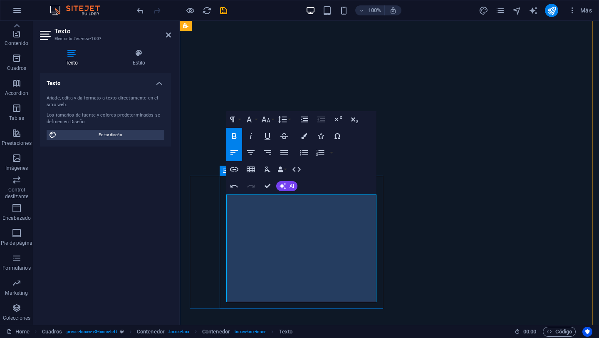
drag, startPoint x: 291, startPoint y: 299, endPoint x: 225, endPoint y: 283, distance: 68.1
click at [233, 133] on icon "button" at bounding box center [234, 136] width 5 height 6
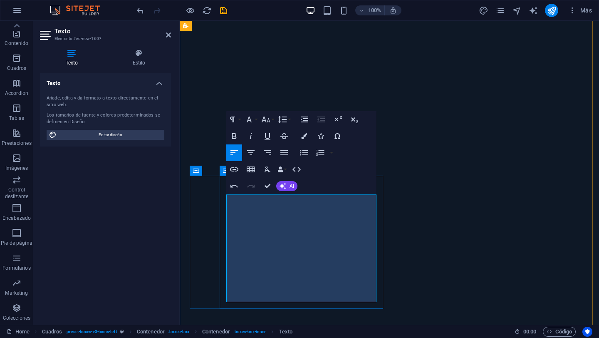
drag, startPoint x: 329, startPoint y: 284, endPoint x: 333, endPoint y: 275, distance: 9.1
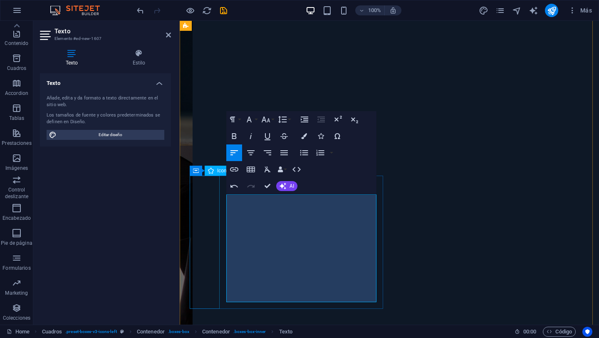
drag, startPoint x: 283, startPoint y: 296, endPoint x: 233, endPoint y: 255, distance: 64.7
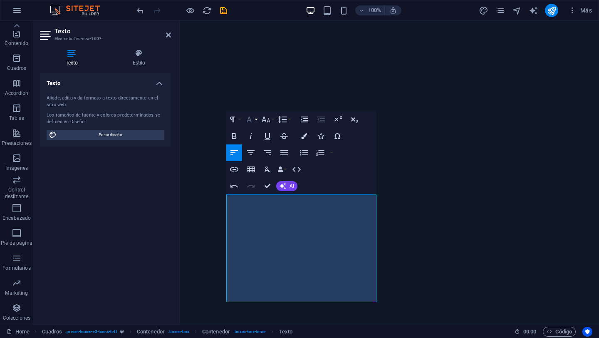
click at [256, 122] on button "Font Family" at bounding box center [251, 119] width 16 height 17
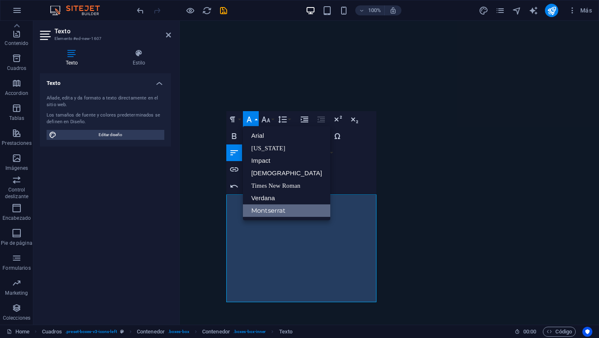
scroll to position [0, 0]
click at [271, 122] on button "Font Size" at bounding box center [268, 119] width 16 height 17
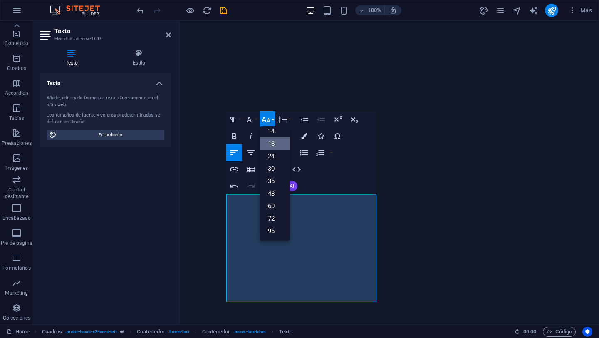
scroll to position [67, 0]
click at [273, 134] on link "14" at bounding box center [275, 131] width 30 height 12
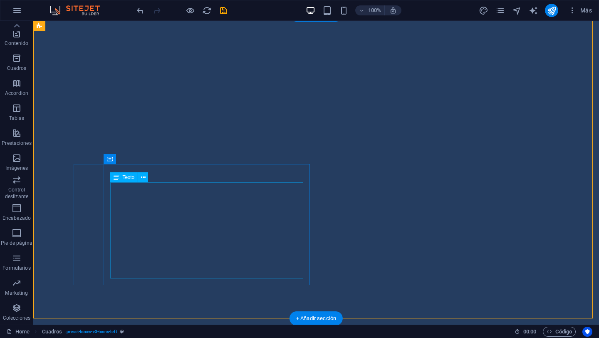
scroll to position [1173, 0]
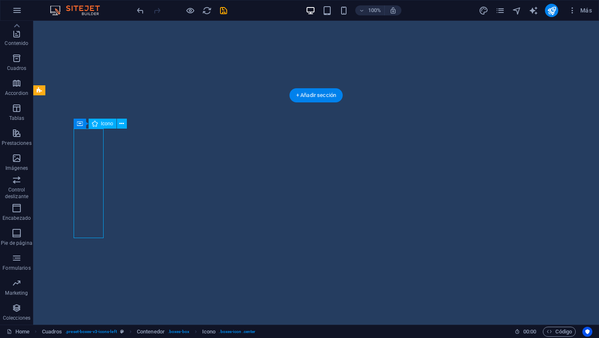
select select "xMidYMid"
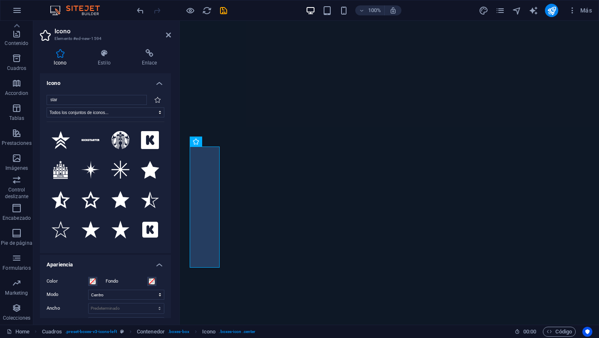
scroll to position [1113, 0]
click at [66, 101] on input "star" at bounding box center [97, 100] width 100 height 10
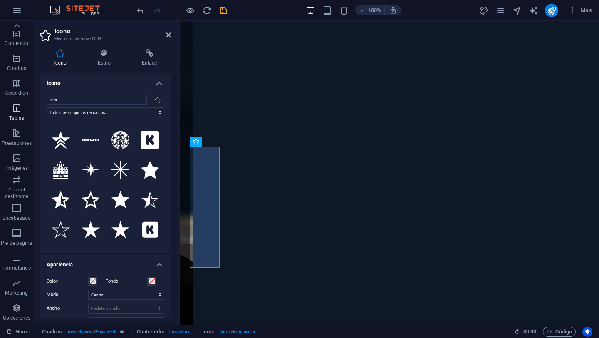
drag, startPoint x: 66, startPoint y: 101, endPoint x: 24, endPoint y: 102, distance: 42.5
click at [24, 102] on section "Favoritos Elementos Columnas Contenido Cuadros Accordion Tablas Prestaciones Im…" at bounding box center [299, 173] width 599 height 304
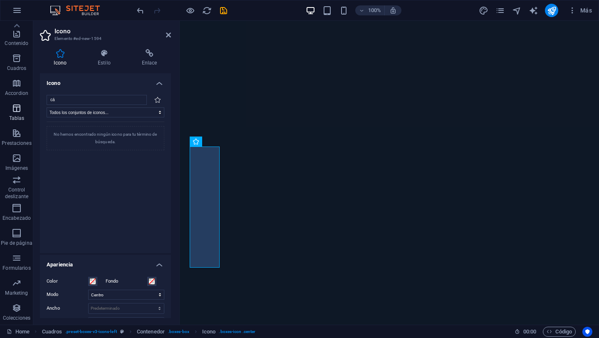
type input "c"
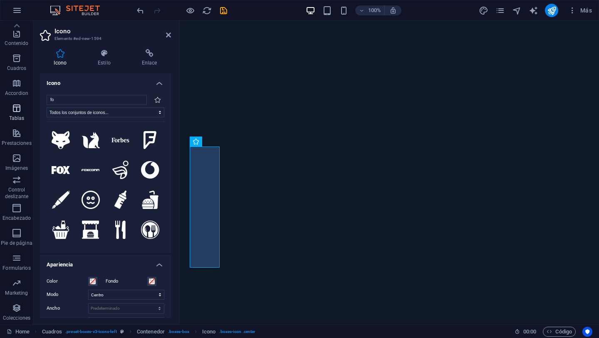
type input "f"
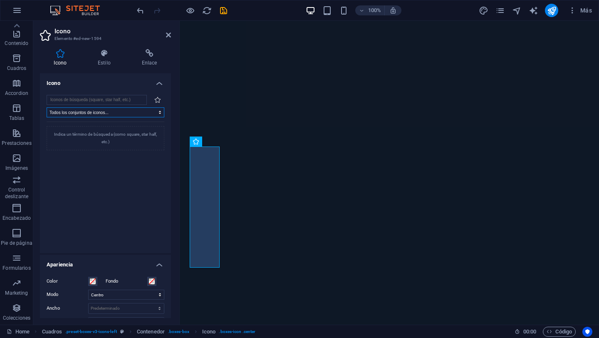
click at [87, 114] on select "Todos los conjuntos de iconos... IcoFont Ionicons FontAwesome Brands FontAwesom…" at bounding box center [106, 112] width 118 height 10
select select "font-awesome-brands"
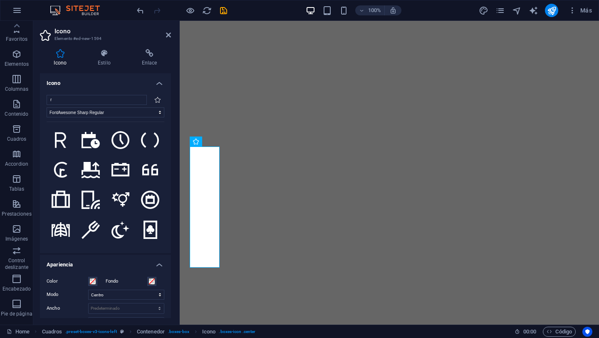
select select "font-awesome-sharp-regular"
select select "xMidYMid"
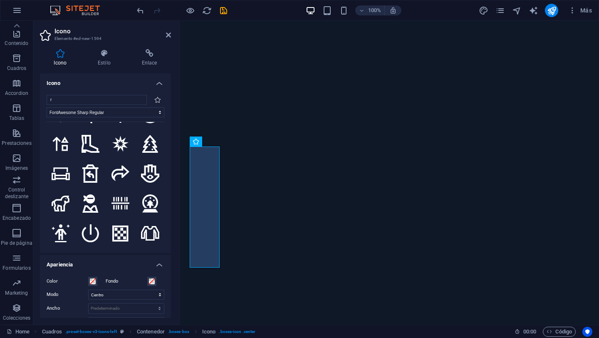
scroll to position [556, 0]
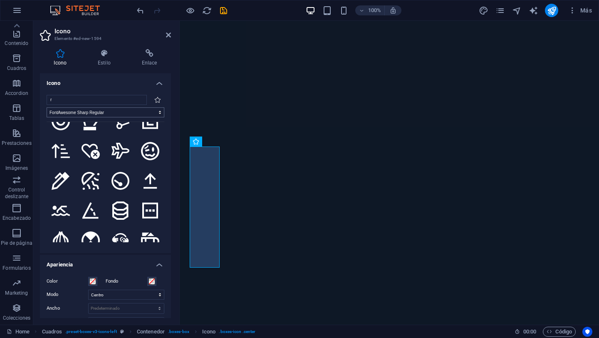
click at [153, 113] on select "Todos los conjuntos de iconos... IcoFont Ionicons FontAwesome Brands FontAwesom…" at bounding box center [106, 112] width 118 height 10
select select "font-awesome-sharp-solid"
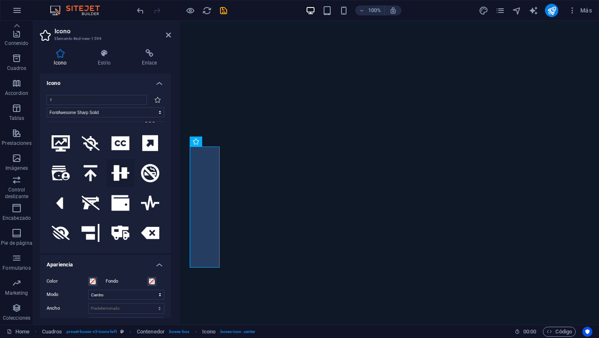
scroll to position [412, 0]
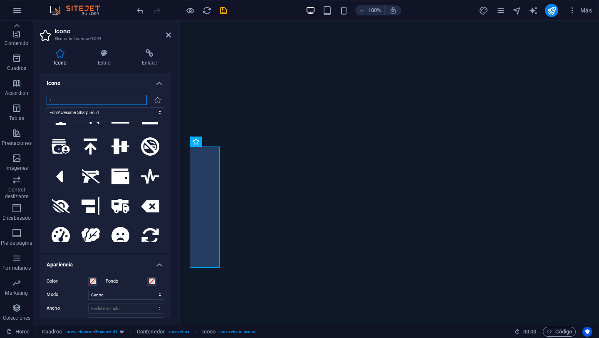
drag, startPoint x: 79, startPoint y: 98, endPoint x: 38, endPoint y: 84, distance: 43.3
click at [47, 100] on input "r" at bounding box center [97, 100] width 100 height 10
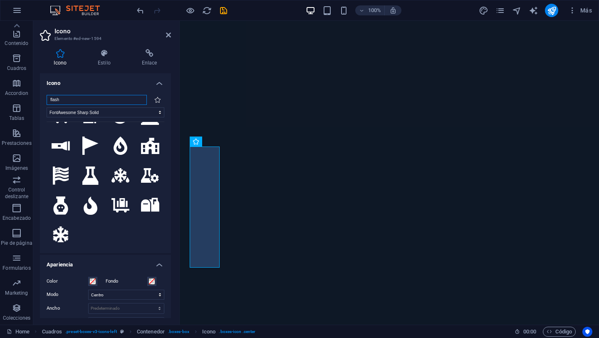
scroll to position [0, 0]
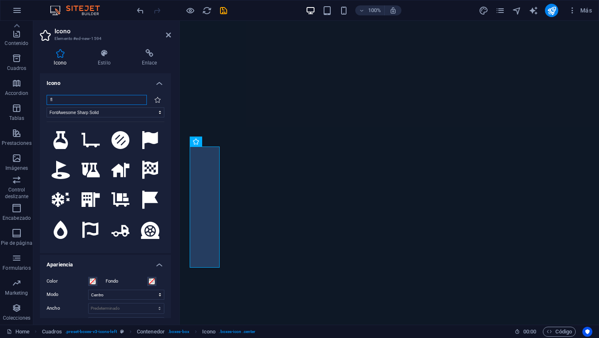
type input "f"
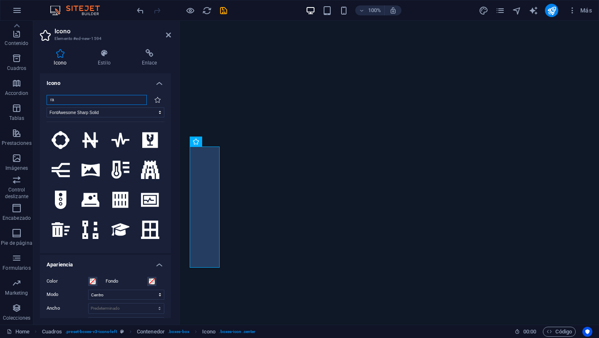
type input "r"
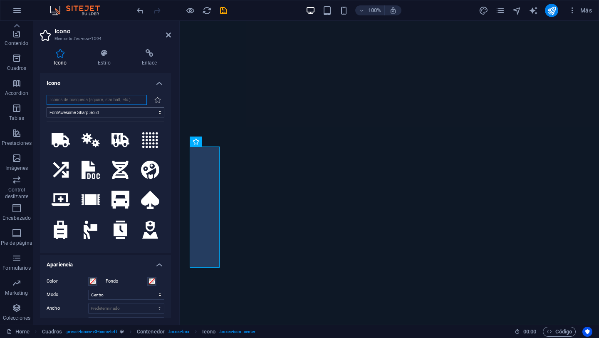
paste input "fast"
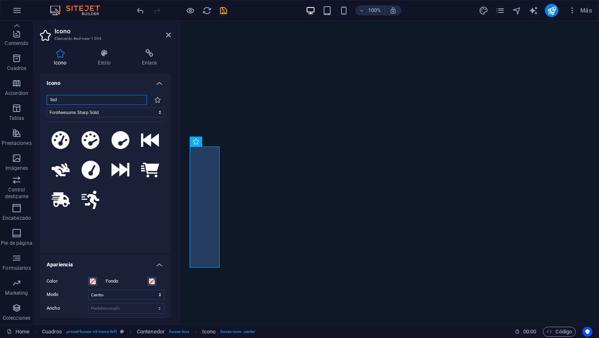
drag, startPoint x: 80, startPoint y: 101, endPoint x: 49, endPoint y: 98, distance: 31.8
click at [49, 98] on input "fast" at bounding box center [97, 100] width 100 height 10
paste input "lightning"
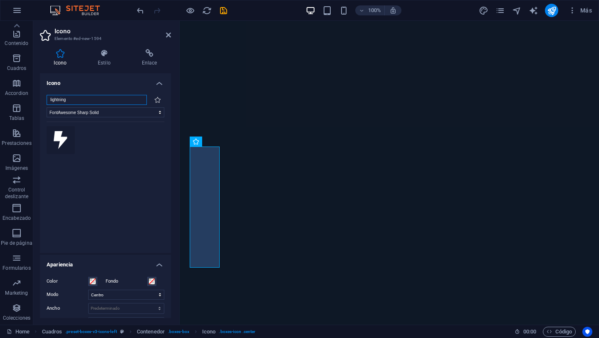
type input "lightning"
click at [59, 137] on icon at bounding box center [61, 140] width 14 height 18
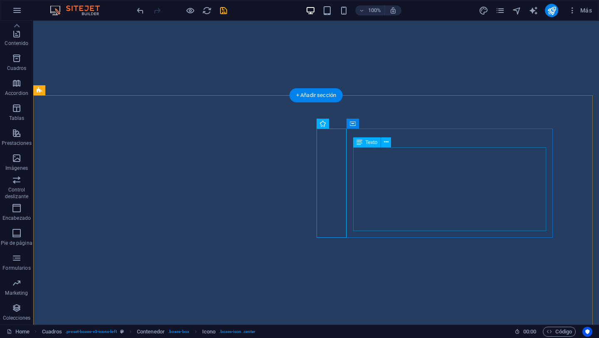
scroll to position [1173, 0]
select select "xMidYMid"
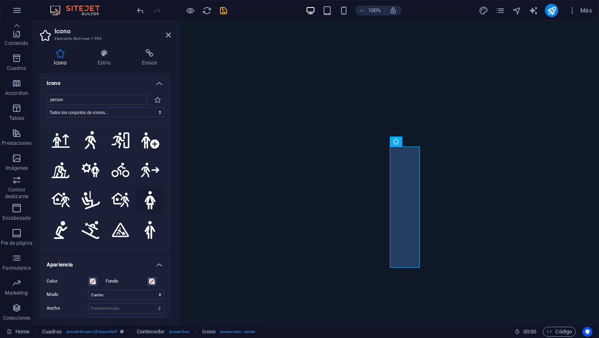
scroll to position [1010, 0]
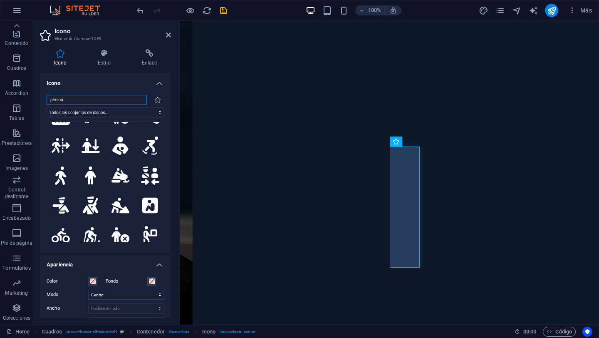
drag, startPoint x: 91, startPoint y: 100, endPoint x: 47, endPoint y: 98, distance: 43.7
click at [47, 98] on input "person" at bounding box center [97, 100] width 100 height 10
paste input "journalist"
type input "journalist"
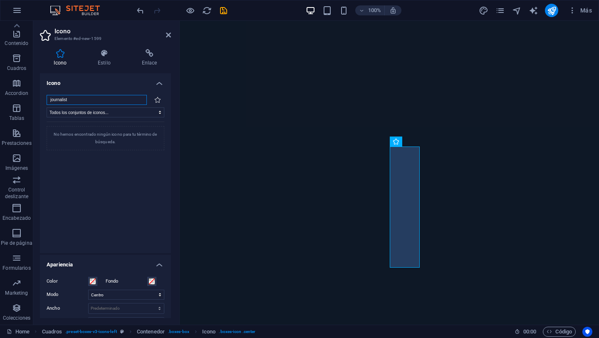
scroll to position [0, 0]
drag, startPoint x: 91, startPoint y: 102, endPoint x: 25, endPoint y: 99, distance: 66.2
click at [23, 102] on section "Favoritos Elementos Columnas Contenido Cuadros Accordion Tablas Prestaciones Im…" at bounding box center [299, 173] width 599 height 304
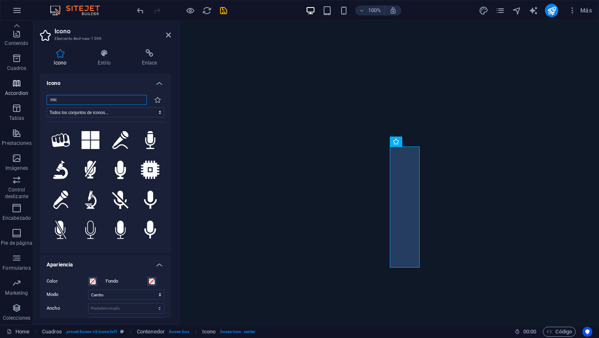
drag, startPoint x: 61, startPoint y: 101, endPoint x: 12, endPoint y: 95, distance: 49.5
click at [12, 95] on section "Favoritos Elementos Columnas Contenido Cuadros Accordion Tablas Prestaciones Im…" at bounding box center [299, 173] width 599 height 304
paste input "corporate"
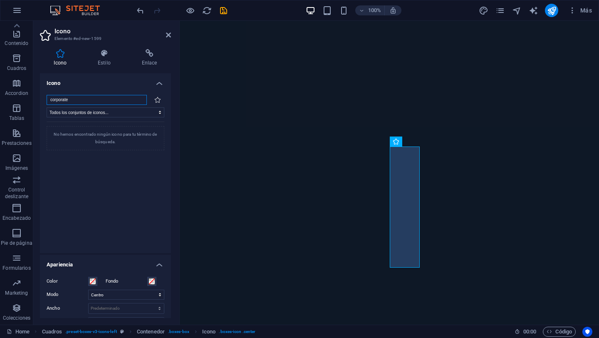
click at [84, 98] on input "corporate" at bounding box center [97, 100] width 100 height 10
type input "corporation"
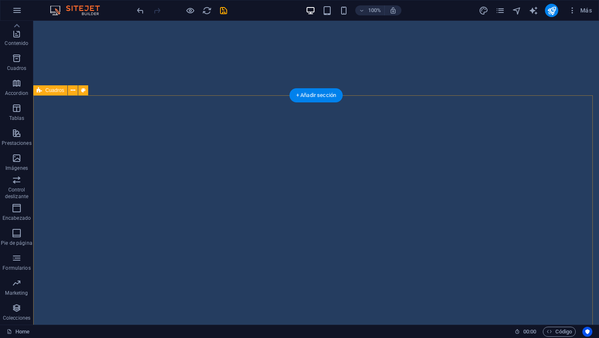
scroll to position [1173, 0]
select select "xMidYMid"
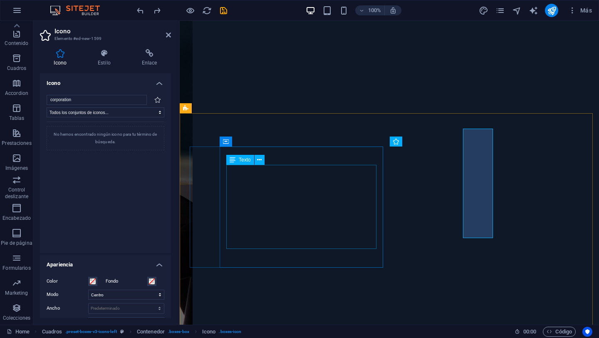
scroll to position [1113, 0]
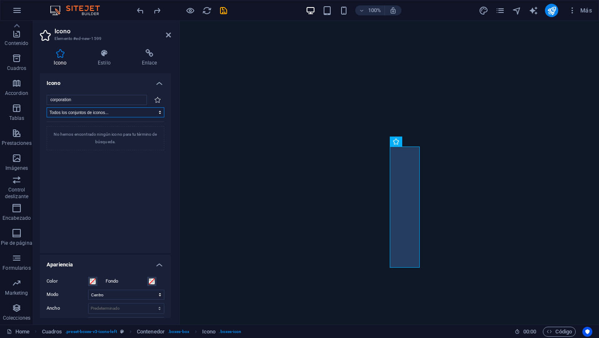
click at [109, 112] on select "Todos los conjuntos de iconos... IcoFont Ionicons FontAwesome Brands FontAwesom…" at bounding box center [106, 112] width 118 height 10
click at [96, 99] on input "corporation" at bounding box center [97, 100] width 100 height 10
drag, startPoint x: 96, startPoint y: 99, endPoint x: 32, endPoint y: 93, distance: 64.0
click at [32, 93] on section "Favoritos Elementos Columnas Contenido Cuadros Accordion Tablas Prestaciones Im…" at bounding box center [299, 173] width 599 height 304
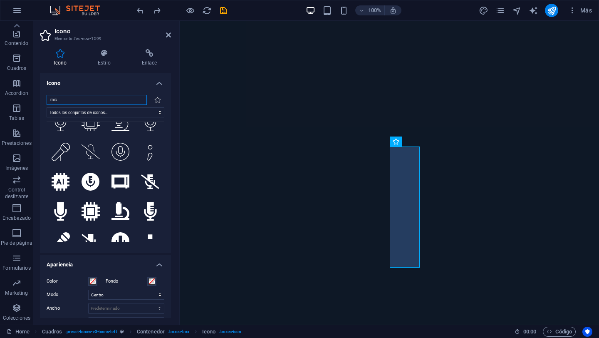
scroll to position [797, 0]
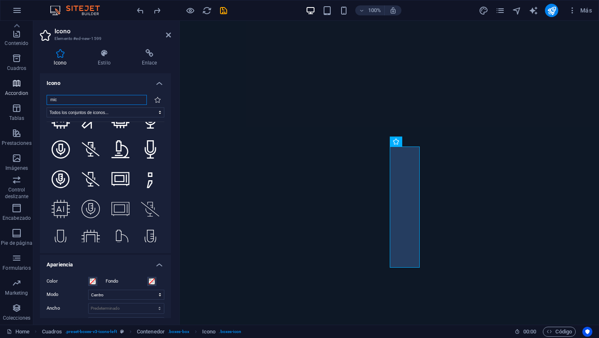
drag, startPoint x: 71, startPoint y: 103, endPoint x: 27, endPoint y: 92, distance: 45.1
click at [27, 92] on section "Favoritos Elementos Columnas Contenido Cuadros Accordion Tablas Prestaciones Im…" at bounding box center [299, 173] width 599 height 304
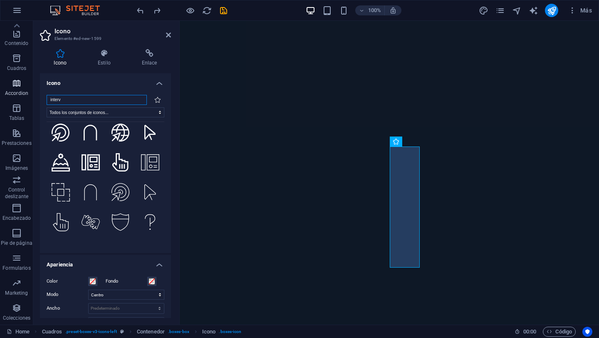
scroll to position [0, 0]
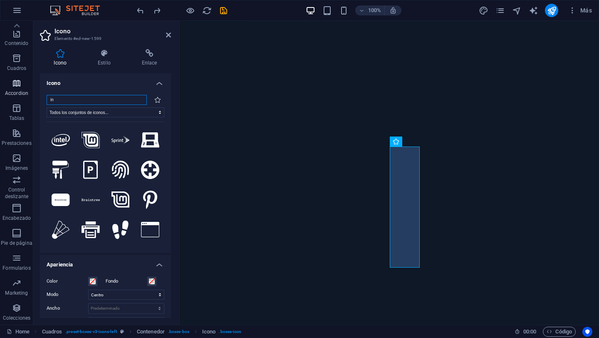
type input "i"
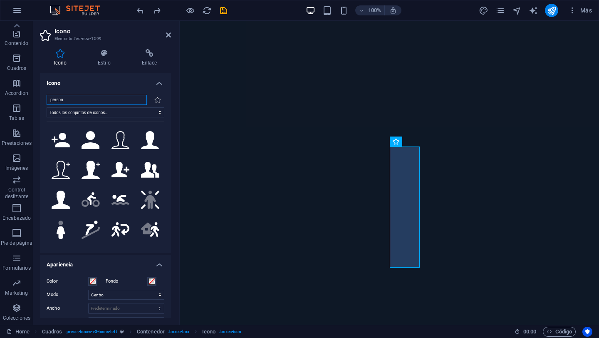
type input "person"
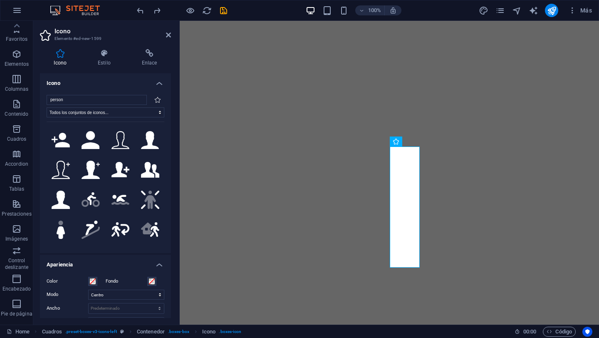
select select "xMidYMid"
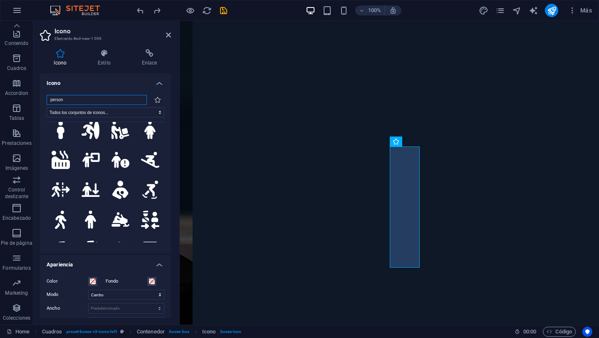
scroll to position [960, 0]
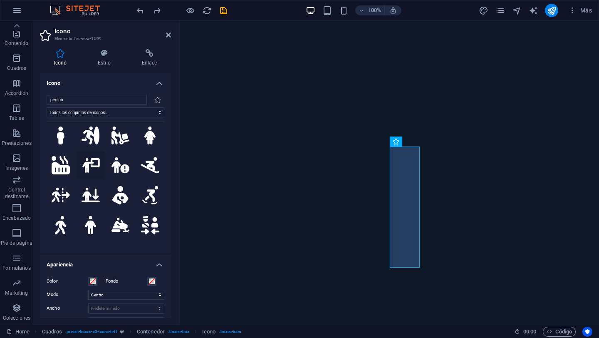
click at [87, 158] on icon at bounding box center [91, 165] width 18 height 15
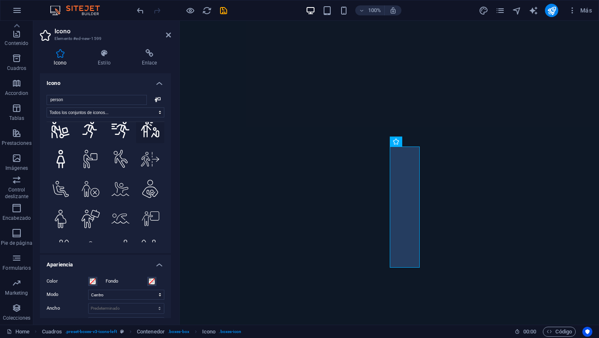
scroll to position [2177, 0]
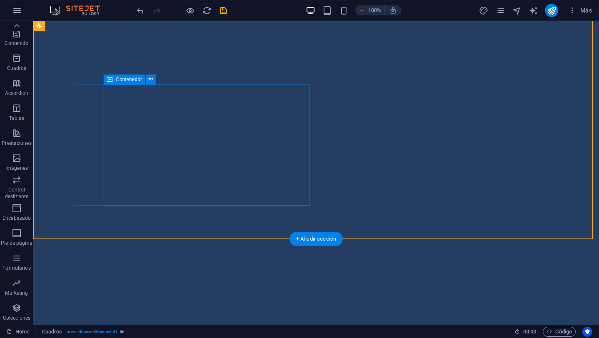
scroll to position [1317, 0]
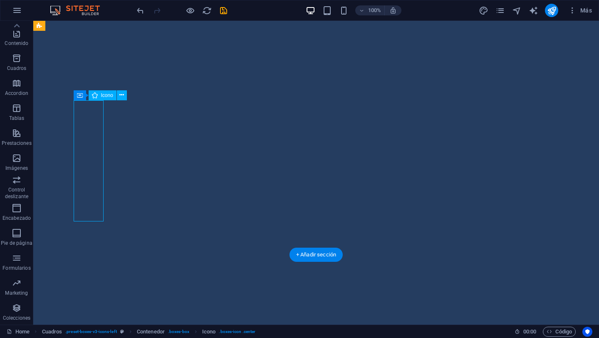
select select "xMidYMid"
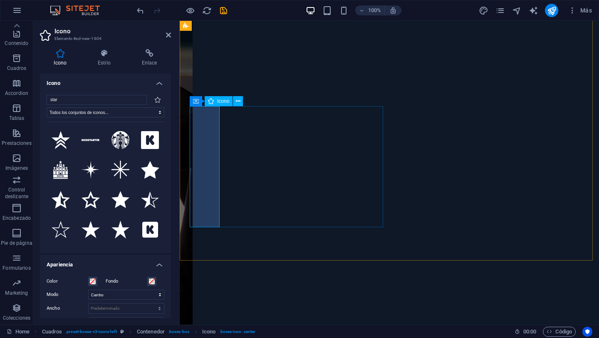
drag, startPoint x: 74, startPoint y: 98, endPoint x: 19, endPoint y: 95, distance: 55.8
click at [19, 95] on section "Favoritos Elementos Columnas Contenido Cuadros Accordion Tablas Prestaciones Im…" at bounding box center [299, 173] width 599 height 304
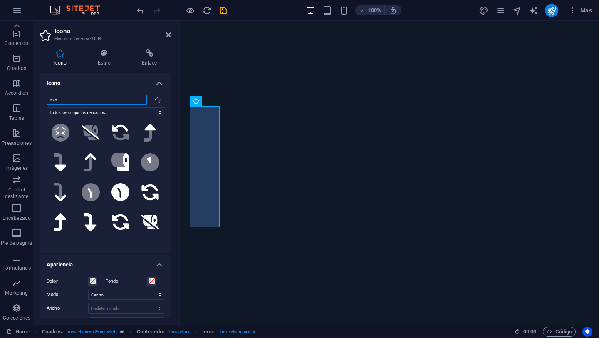
scroll to position [0, 0]
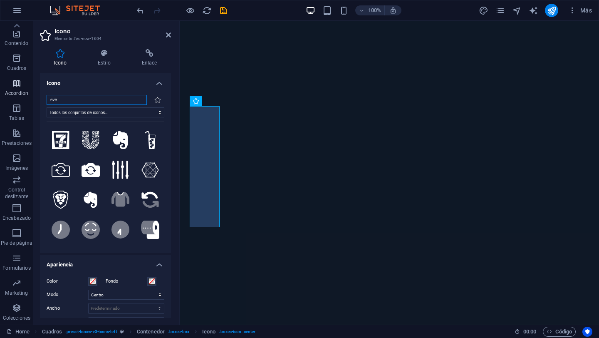
drag, startPoint x: 67, startPoint y: 102, endPoint x: 29, endPoint y: 97, distance: 38.3
click at [29, 97] on section "Favoritos Elementos Columnas Contenido Cuadros Accordion Tablas Prestaciones Im…" at bounding box center [299, 173] width 599 height 304
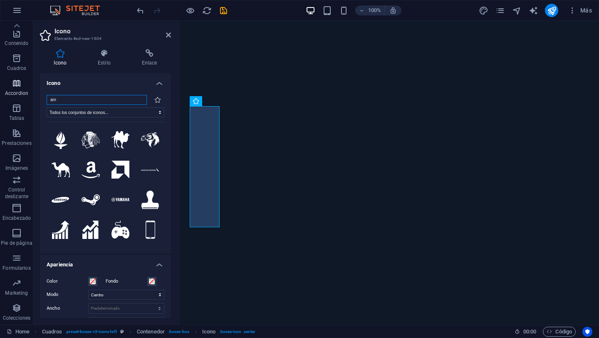
type input "a"
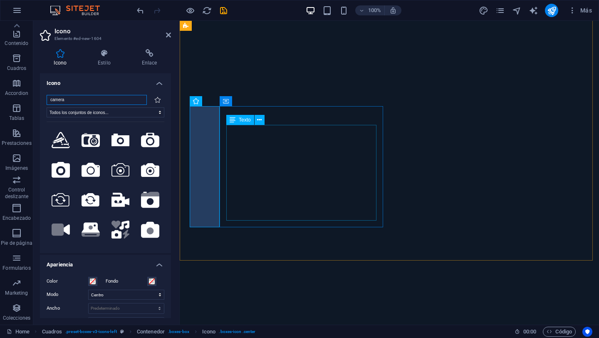
type input "camera"
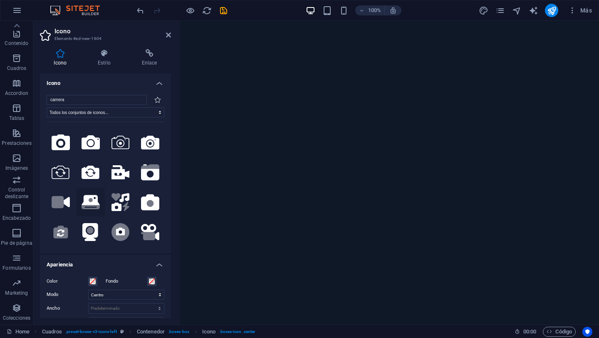
scroll to position [43, 0]
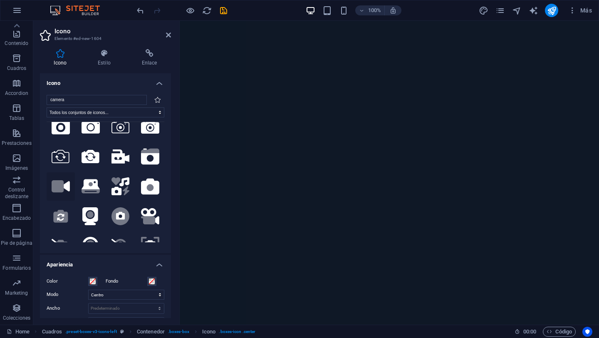
click at [60, 184] on icon at bounding box center [58, 186] width 12 height 12
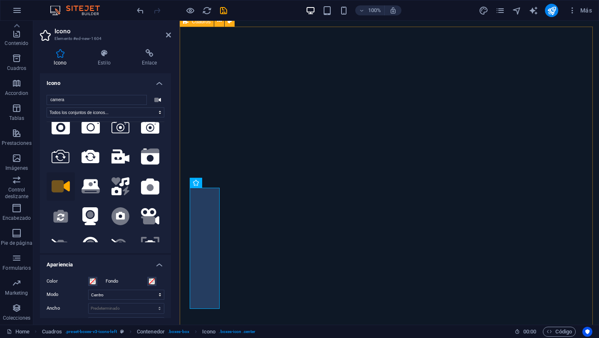
scroll to position [1278, 0]
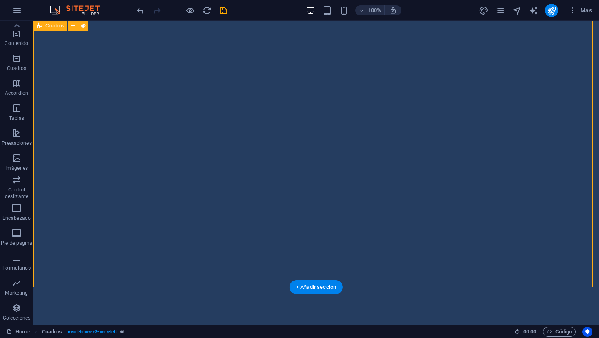
scroll to position [1261, 0]
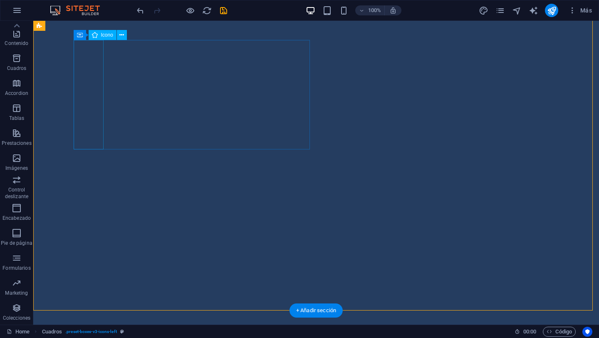
select select "font-awesome-sharp-solid"
select select "xMidYMid"
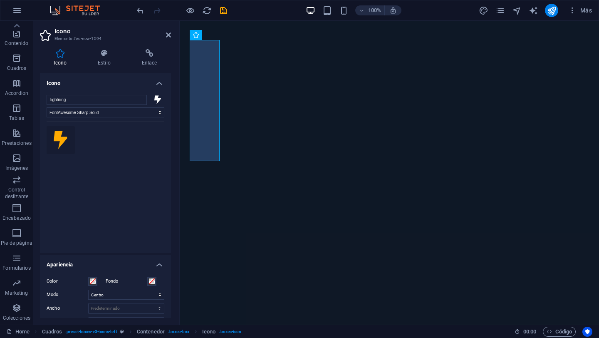
scroll to position [1220, 0]
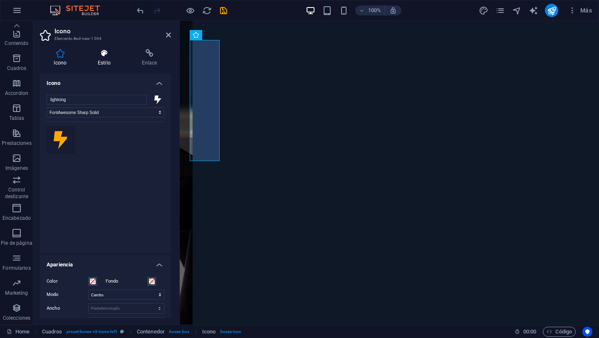
click at [101, 52] on icon at bounding box center [104, 53] width 41 height 8
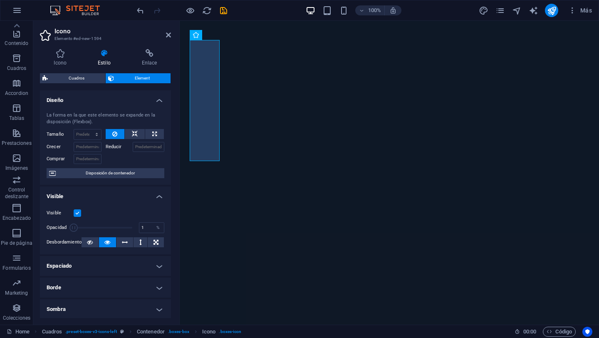
drag, startPoint x: 129, startPoint y: 227, endPoint x: 61, endPoint y: 226, distance: 68.3
click at [61, 226] on div "Opacidad 100 %" at bounding box center [106, 227] width 118 height 12
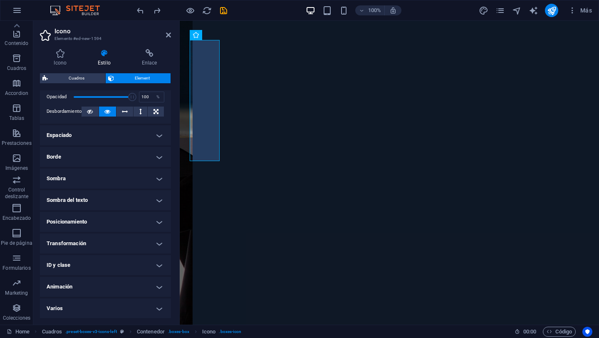
scroll to position [0, 0]
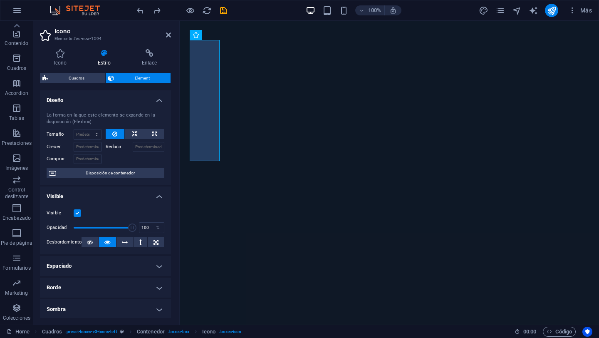
click at [114, 77] on button "Element" at bounding box center [138, 78] width 65 height 10
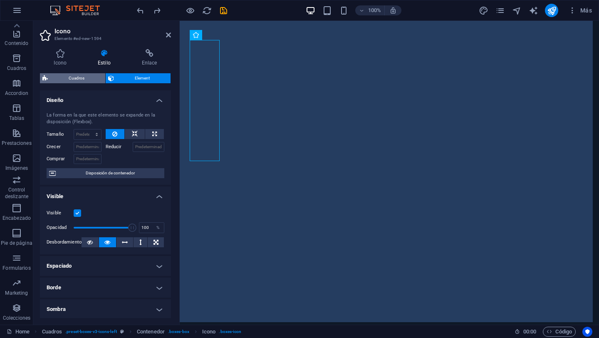
click at [80, 76] on span "Cuadros" at bounding box center [76, 78] width 52 height 10
select select "rem"
select select "preset-boxes-v3-icons-left"
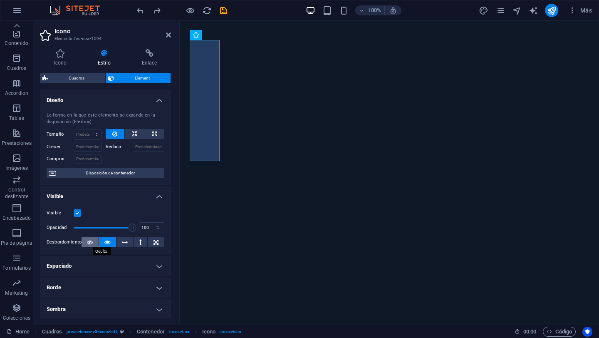
click at [93, 243] on button at bounding box center [90, 242] width 17 height 10
click at [105, 243] on icon at bounding box center [107, 242] width 6 height 10
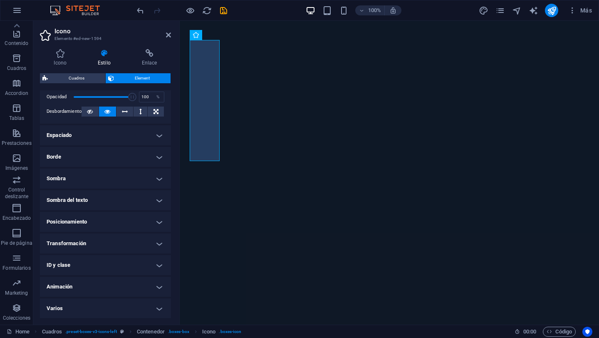
scroll to position [84, 0]
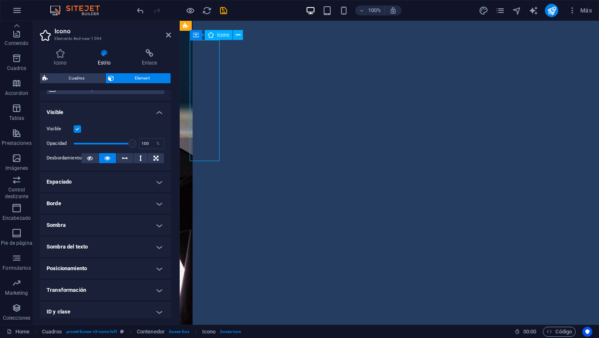
click at [59, 54] on icon at bounding box center [60, 53] width 41 height 8
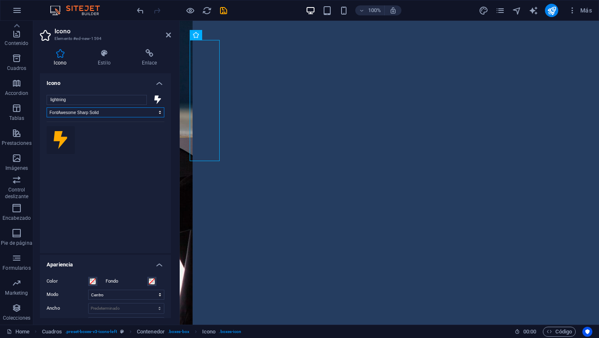
click at [137, 112] on select "Todos los conjuntos de iconos... IcoFont Ionicons FontAwesome Brands FontAwesom…" at bounding box center [106, 112] width 118 height 10
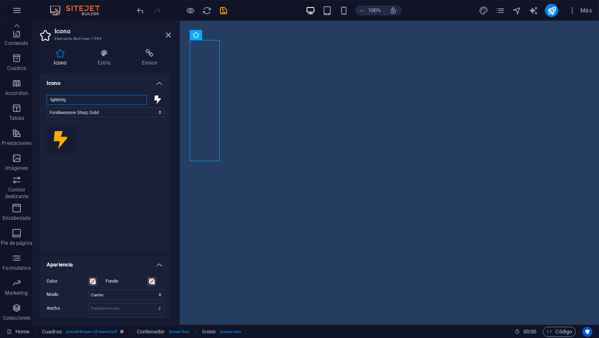
click at [110, 99] on input "lightning" at bounding box center [97, 100] width 100 height 10
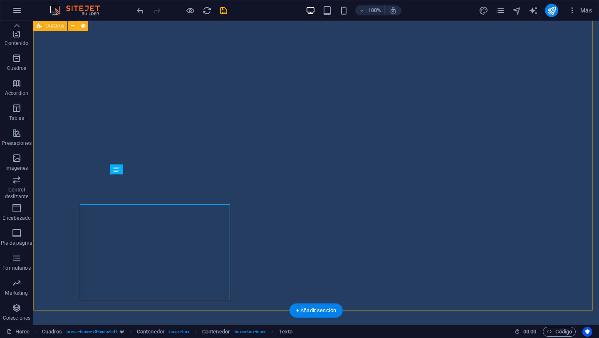
scroll to position [1261, 0]
drag, startPoint x: 387, startPoint y: 220, endPoint x: 389, endPoint y: 215, distance: 5.6
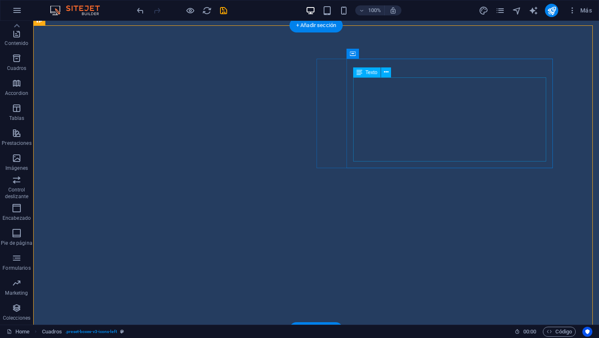
scroll to position [1243, 0]
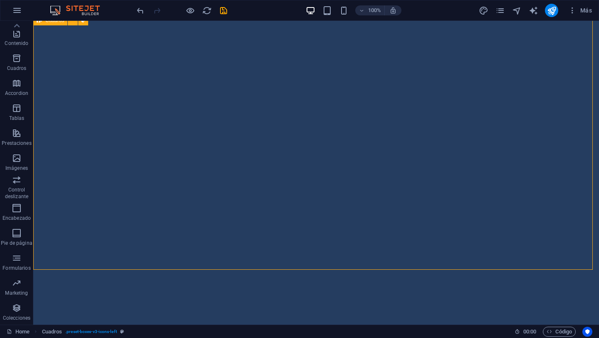
drag, startPoint x: 325, startPoint y: 225, endPoint x: 472, endPoint y: 225, distance: 146.9
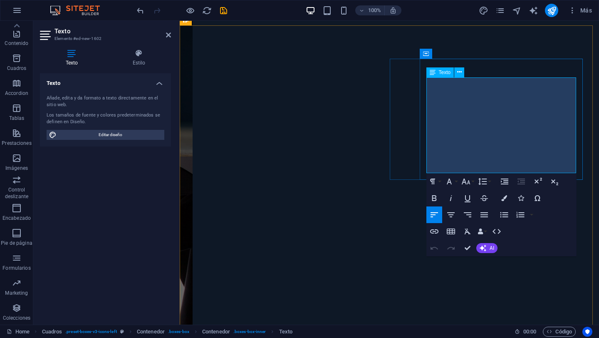
drag, startPoint x: 431, startPoint y: 83, endPoint x: 436, endPoint y: 77, distance: 7.7
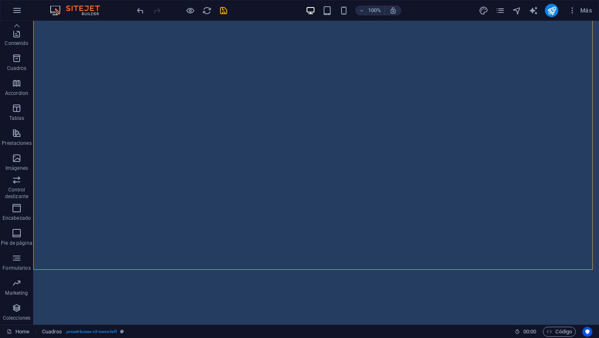
scroll to position [1243, 0]
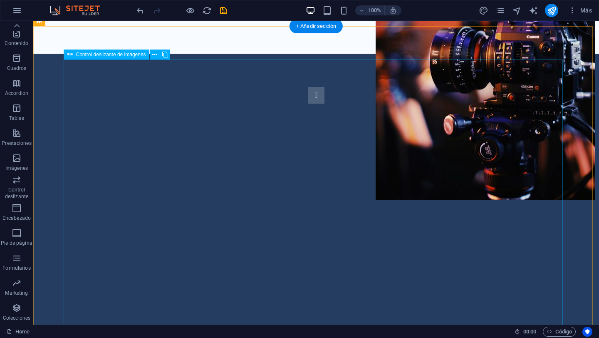
scroll to position [611, 0]
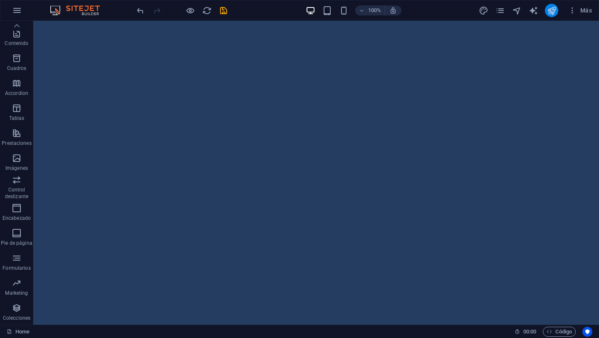
click at [550, 15] on button "publish" at bounding box center [551, 10] width 13 height 13
